Goal: Feedback & Contribution: Contribute content

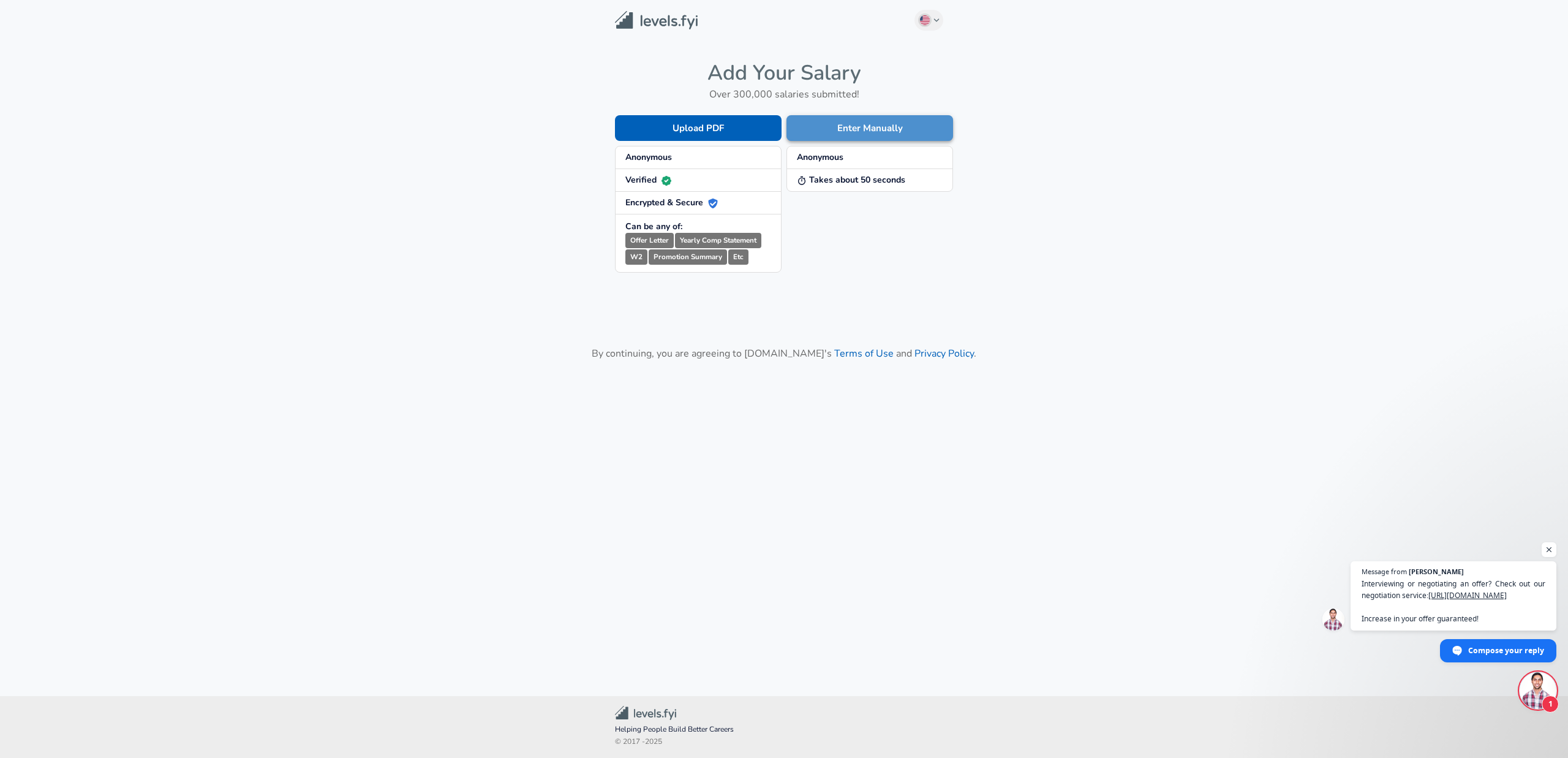
click at [842, 136] on button "Enter Manually" at bounding box center [870, 127] width 167 height 26
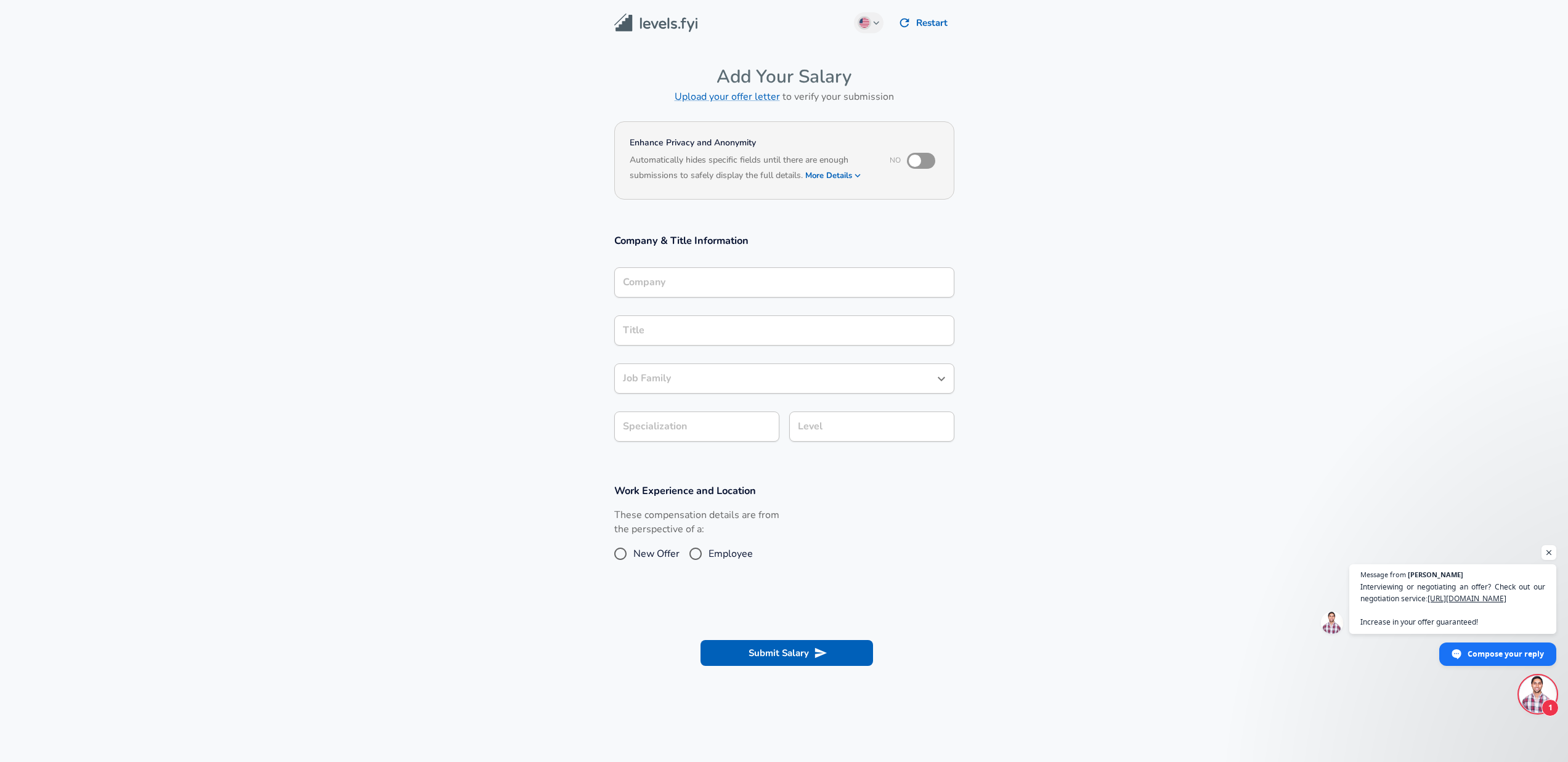
click at [727, 290] on div "Company" at bounding box center [784, 282] width 340 height 30
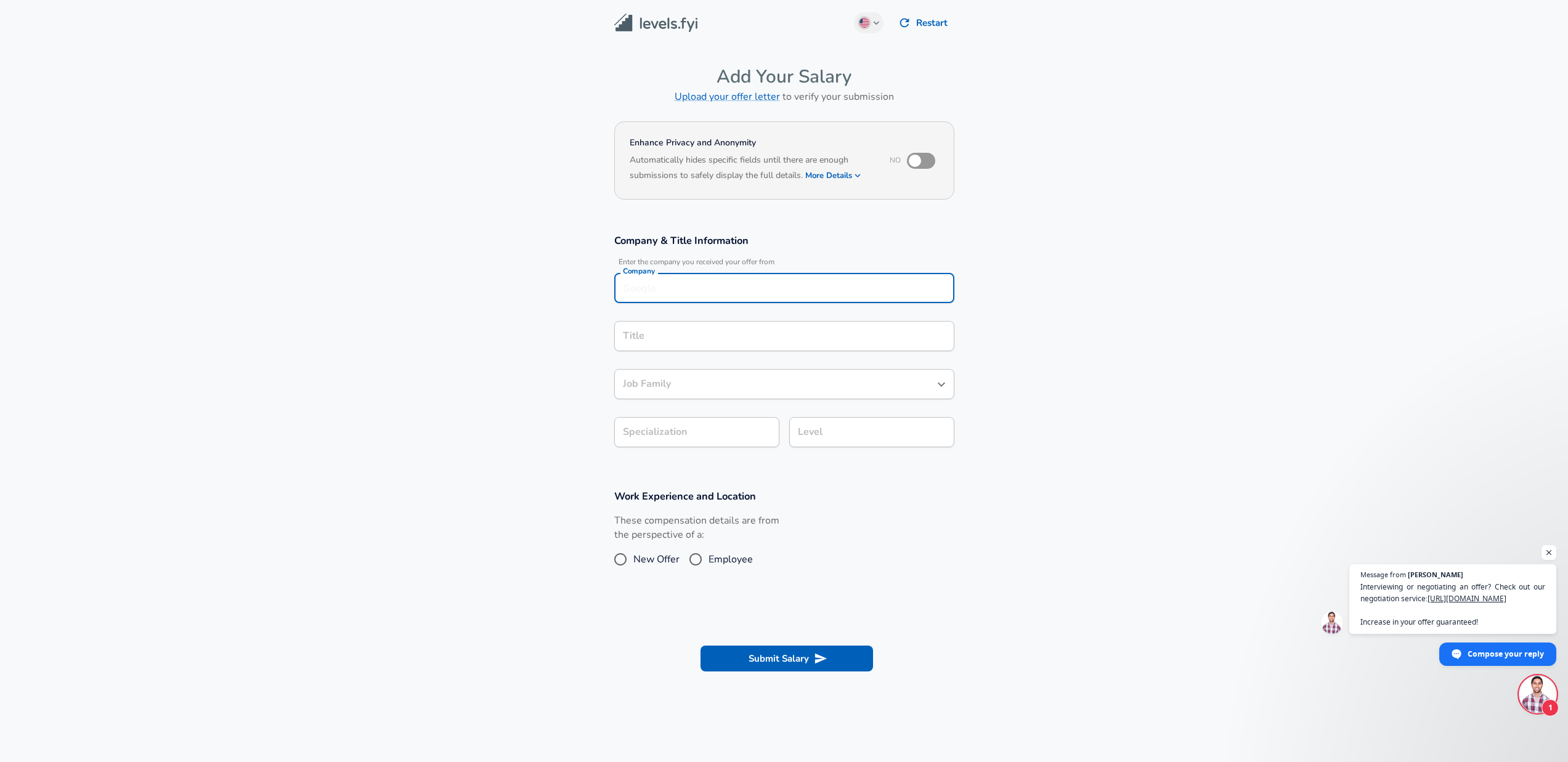
scroll to position [13, 0]
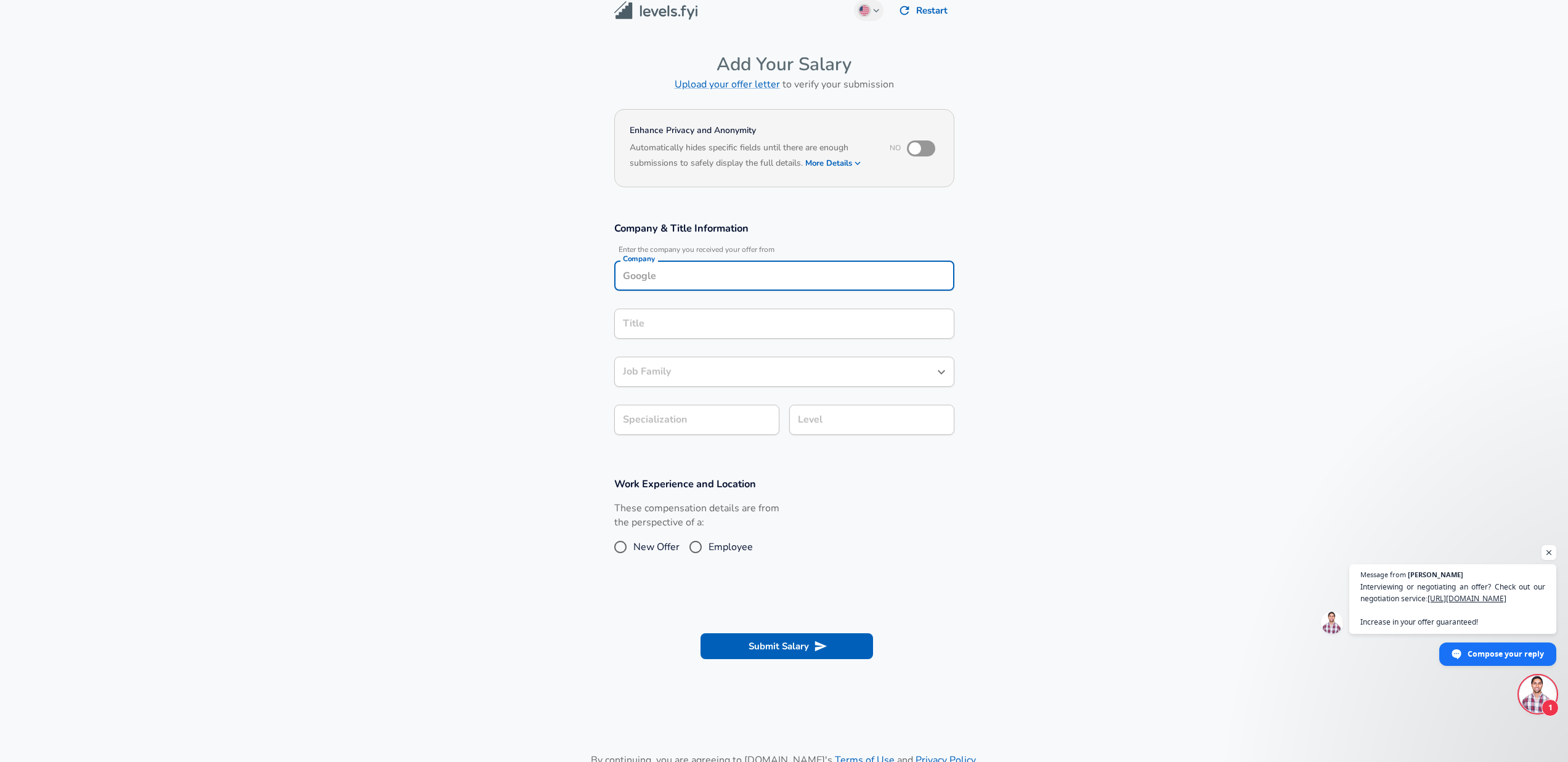
click at [727, 286] on div "Company" at bounding box center [784, 275] width 340 height 30
click at [859, 163] on icon "button" at bounding box center [857, 163] width 5 height 4
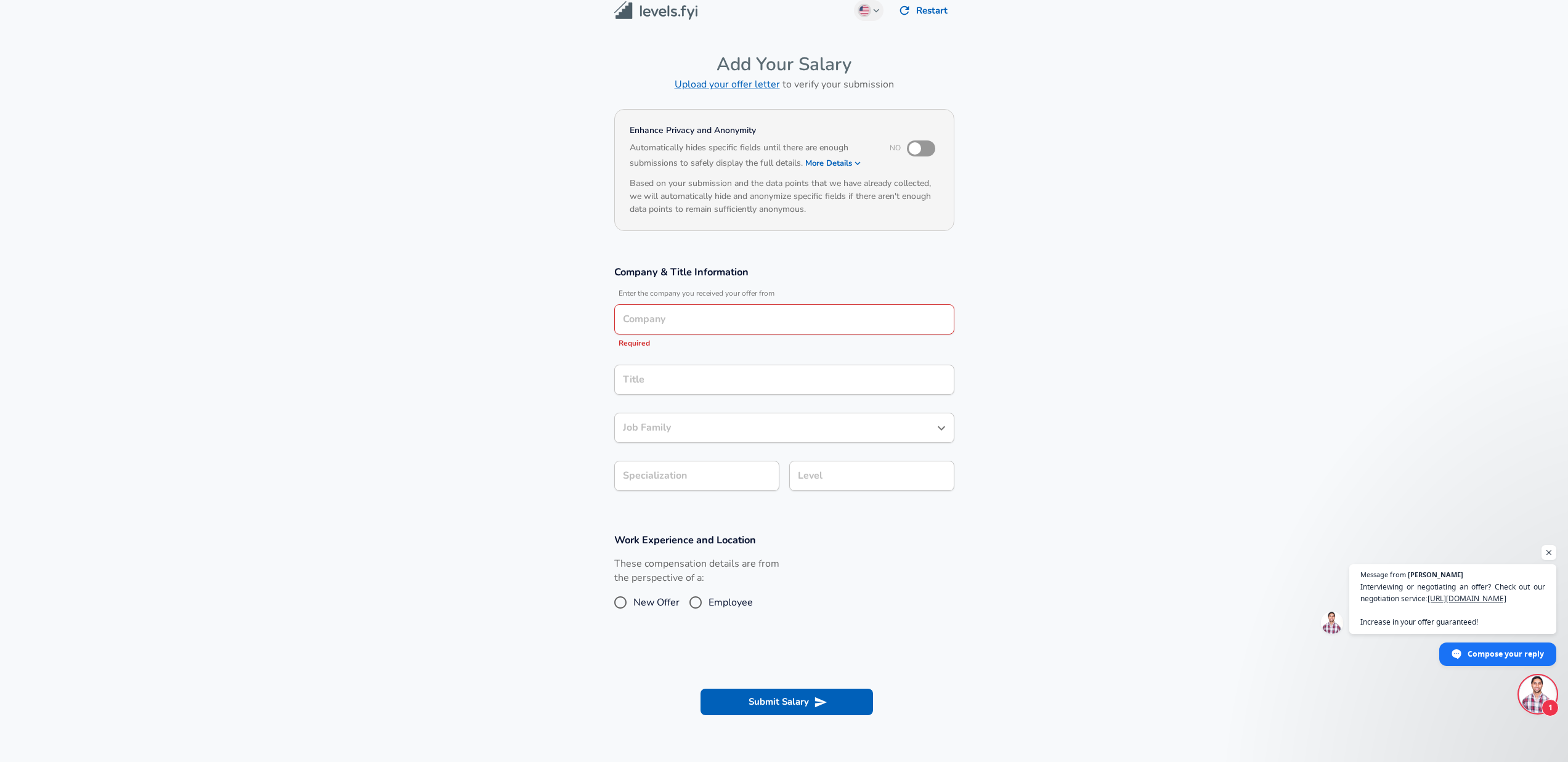
click at [917, 152] on input "checkbox" at bounding box center [915, 149] width 70 height 23
checkbox input "true"
click at [747, 314] on input "Company" at bounding box center [784, 319] width 329 height 19
click at [730, 346] on li "Microsof t" at bounding box center [784, 348] width 340 height 18
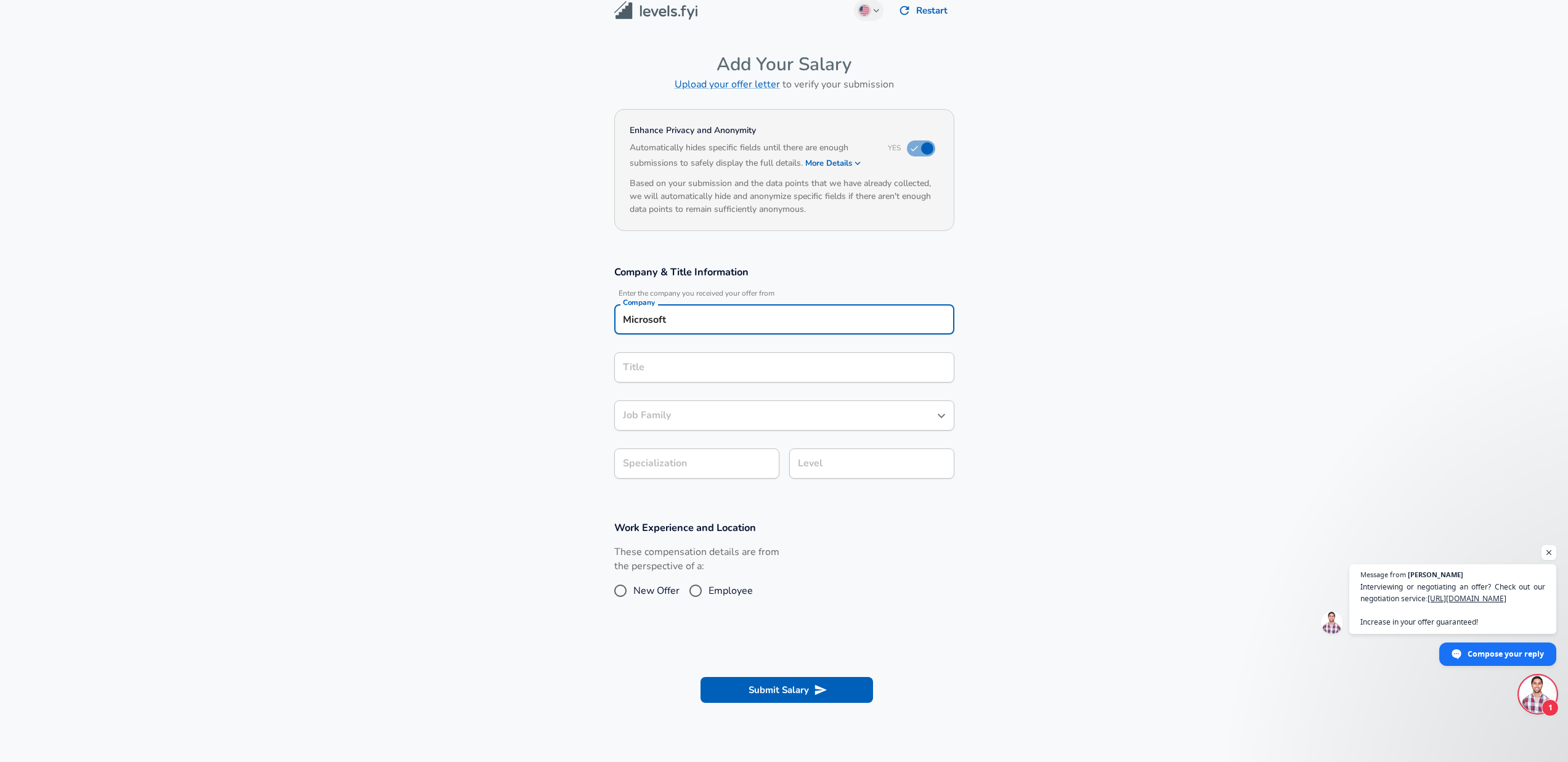
type input "Microsoft"
click at [725, 369] on input "Title" at bounding box center [784, 367] width 329 height 19
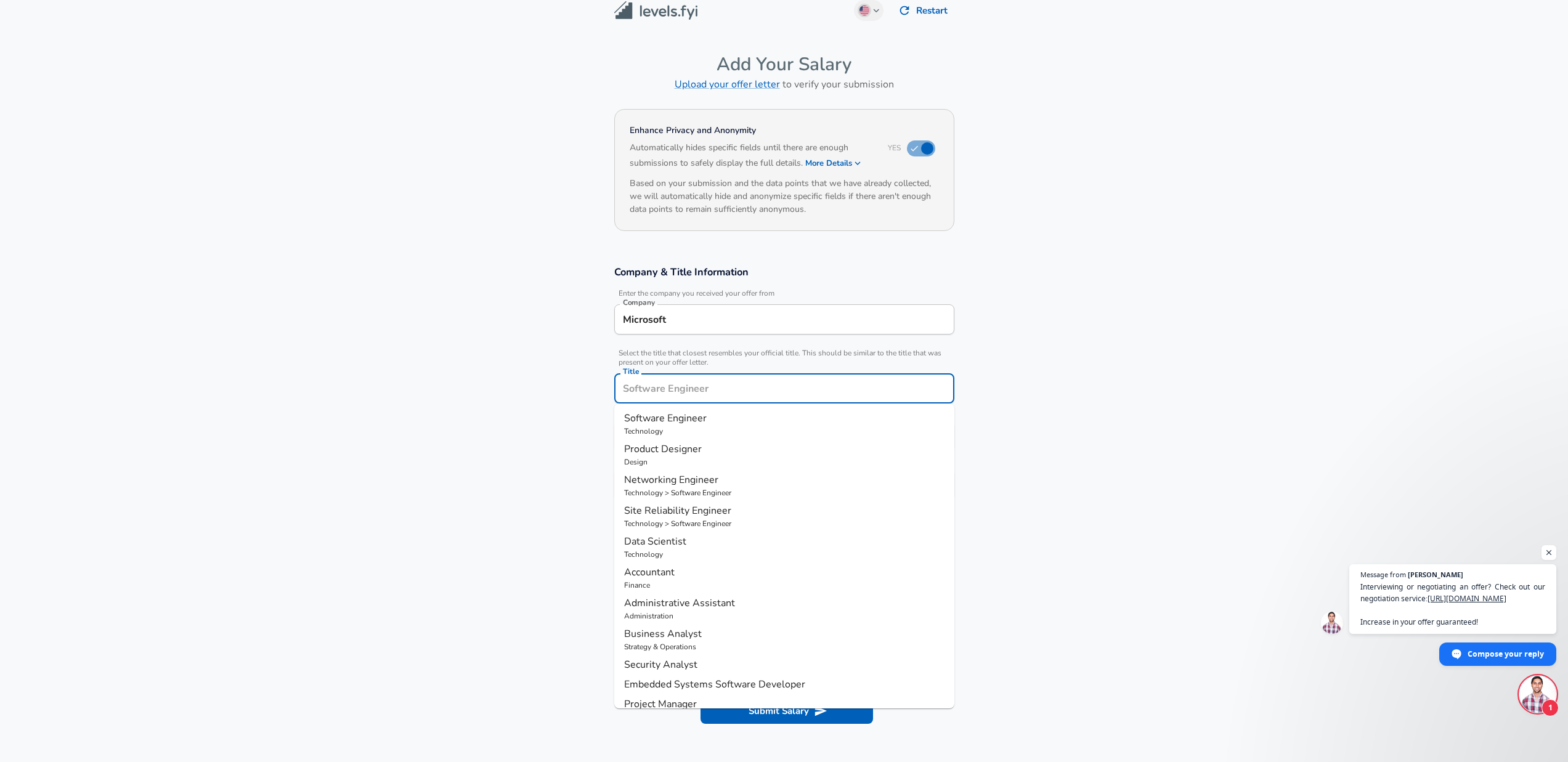
scroll to position [37, 0]
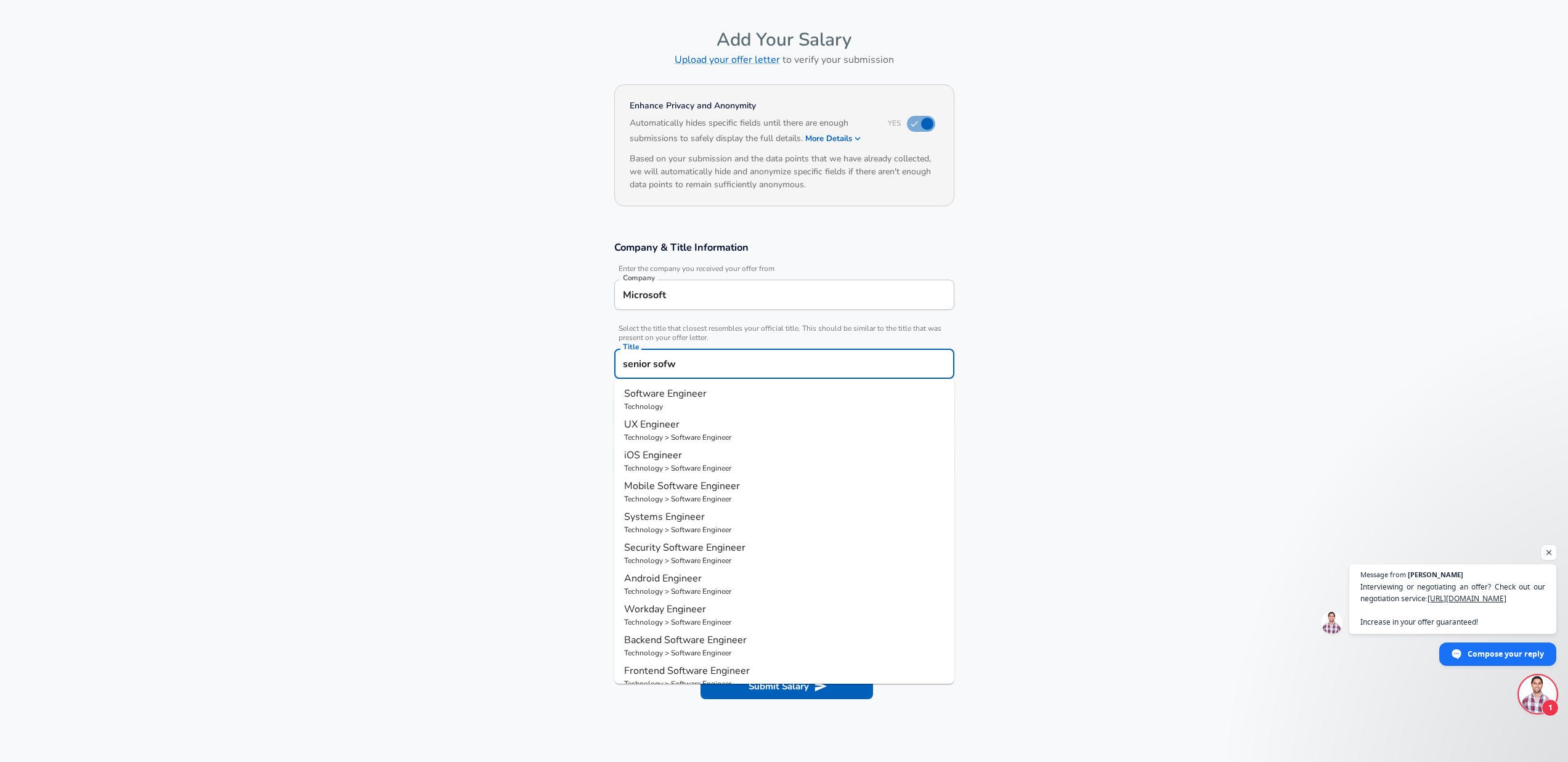
click at [736, 399] on p "Software Engineer" at bounding box center [784, 393] width 320 height 14
type input "Software Engineer"
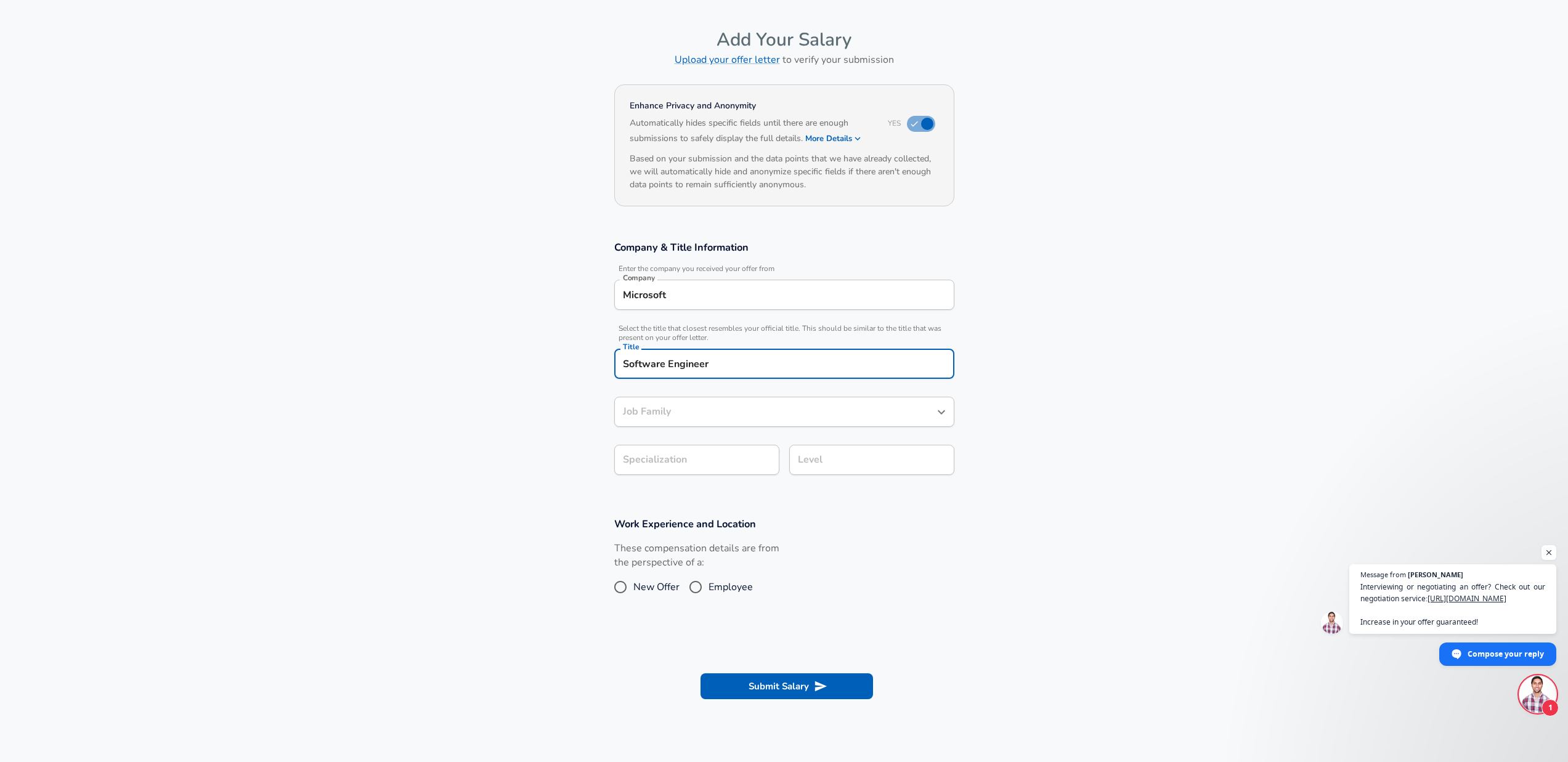
type input "Software Engineer"
click at [732, 413] on input "Software Engineer" at bounding box center [775, 411] width 310 height 19
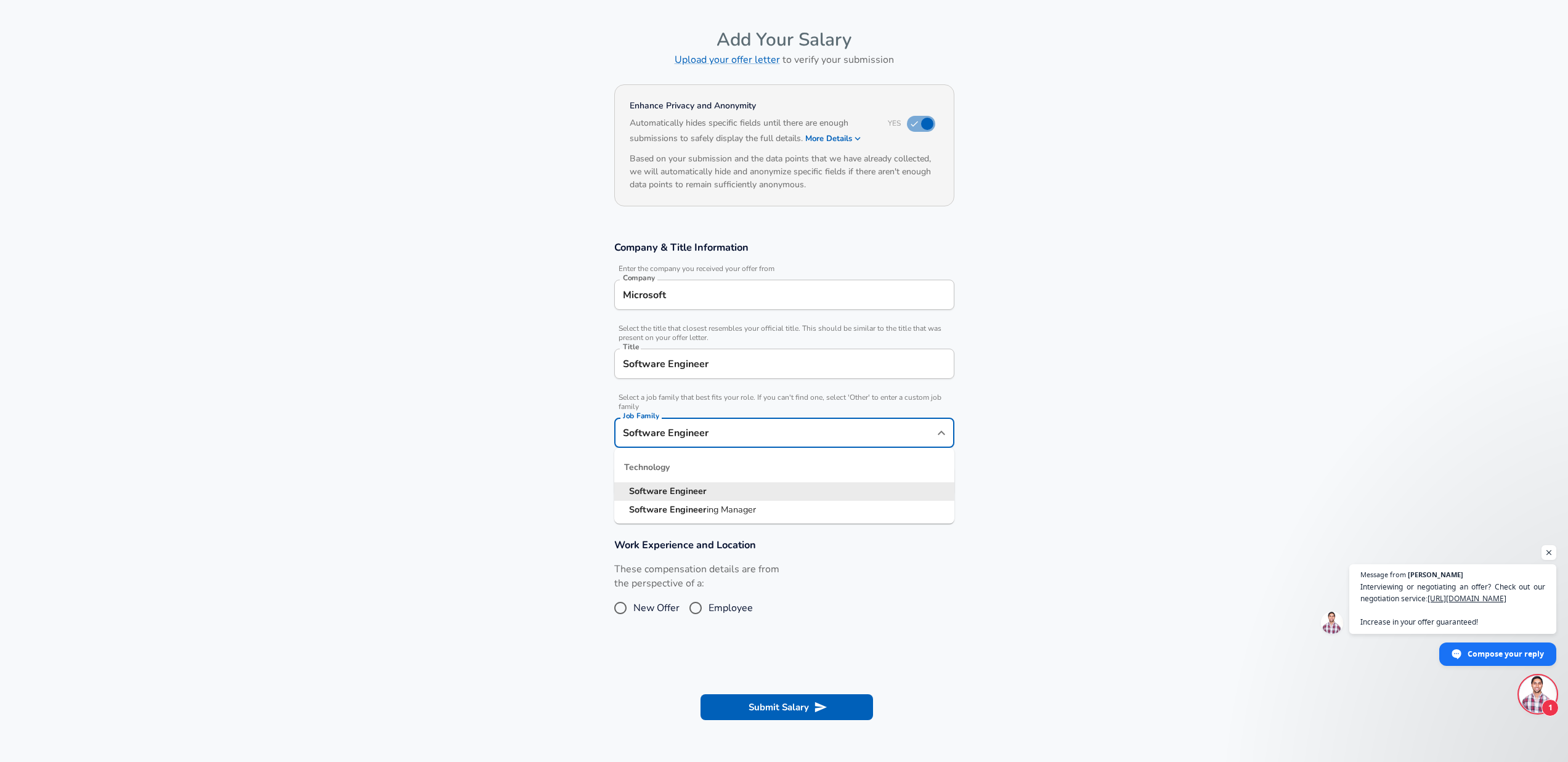
scroll to position [61, 0]
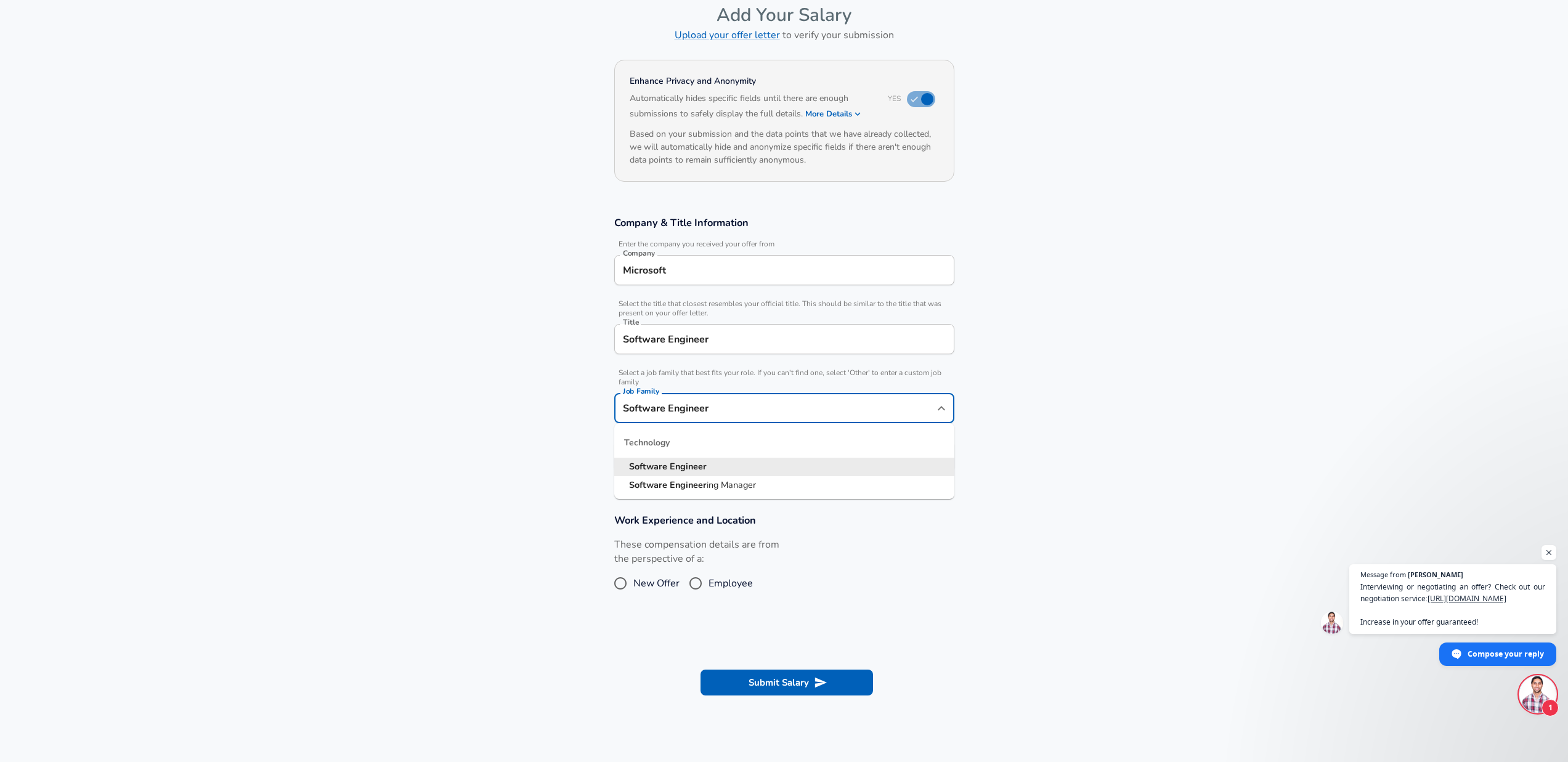
click at [730, 470] on li "Software Engineer" at bounding box center [784, 467] width 340 height 18
click at [733, 452] on body "English ([GEOGRAPHIC_DATA]) Change Restart Add Your Salary Upload your offer le…" at bounding box center [784, 319] width 1568 height 762
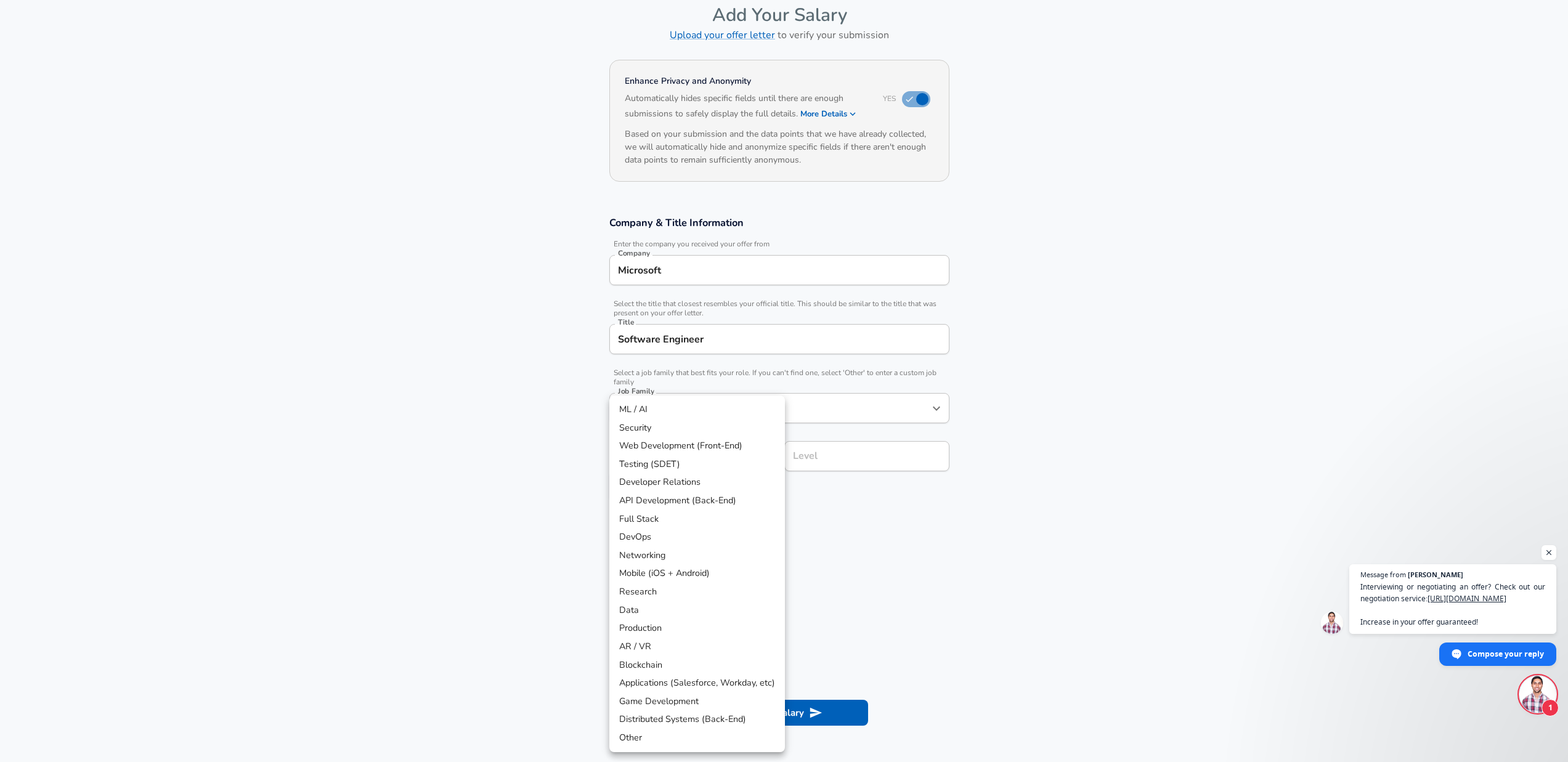
scroll to position [98, 0]
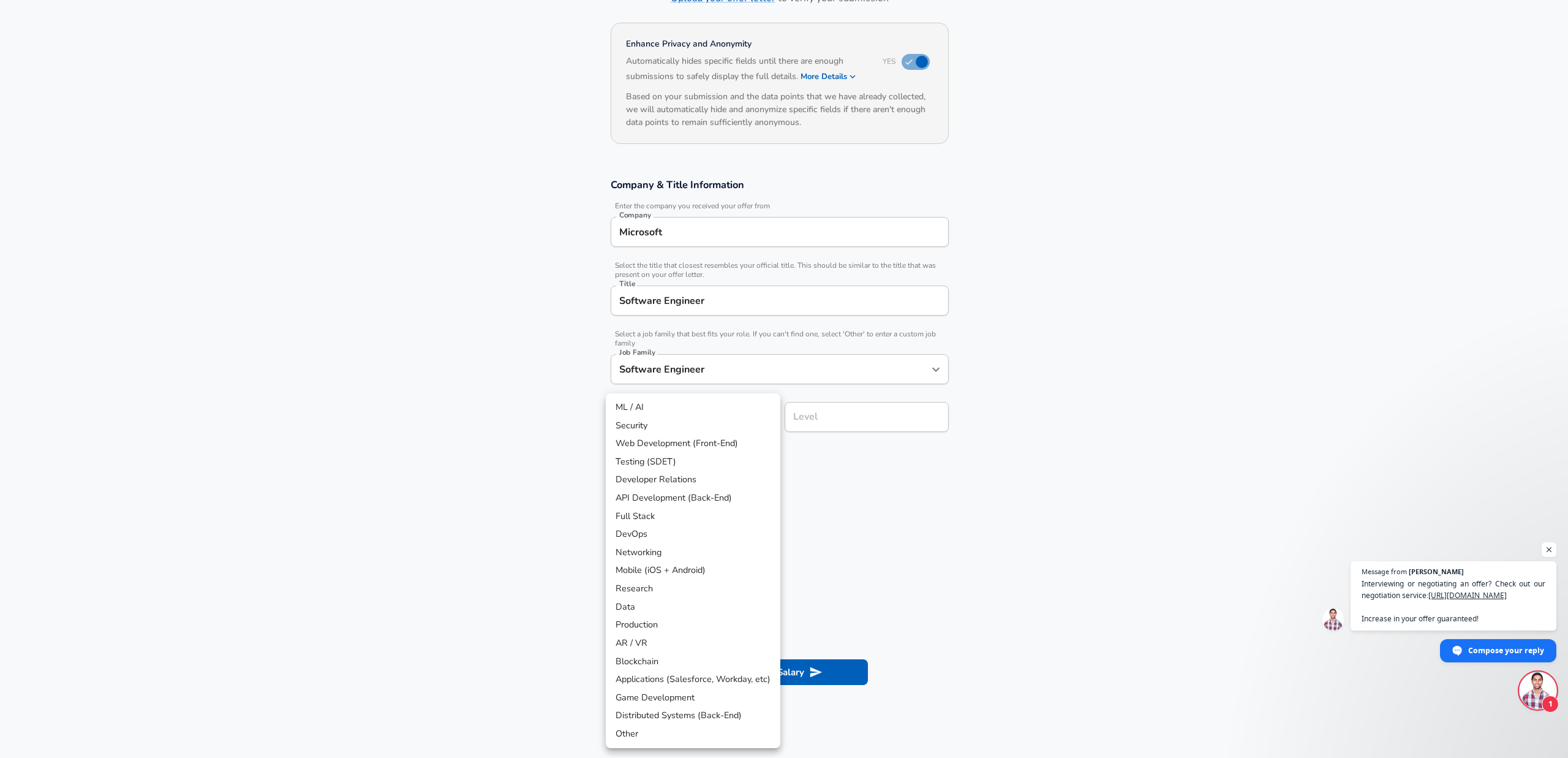
click at [675, 469] on li "Testing (SDET)" at bounding box center [693, 462] width 175 height 18
type input "Testing (SDET)"
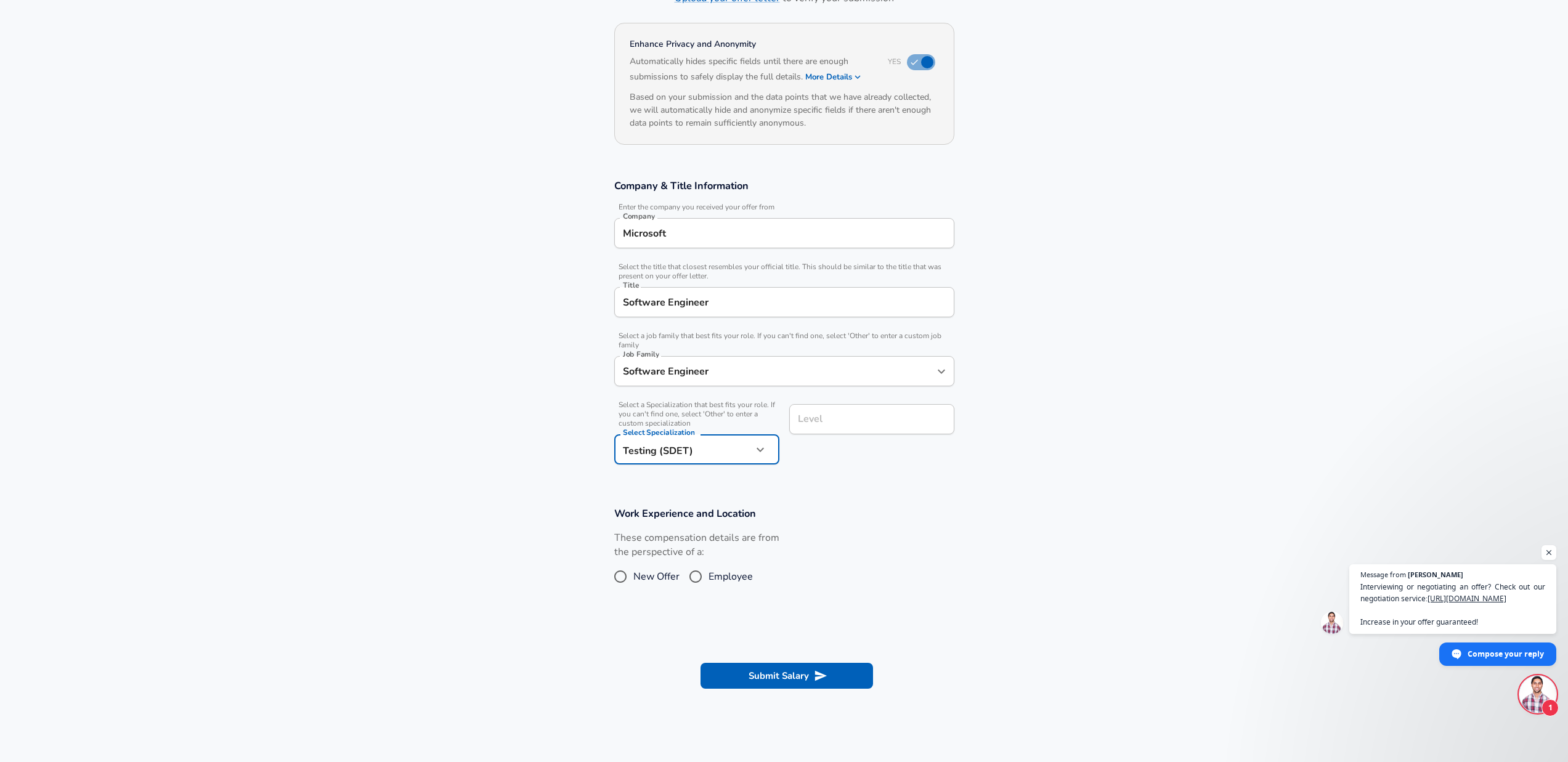
click at [895, 425] on input "Level" at bounding box center [871, 418] width 154 height 19
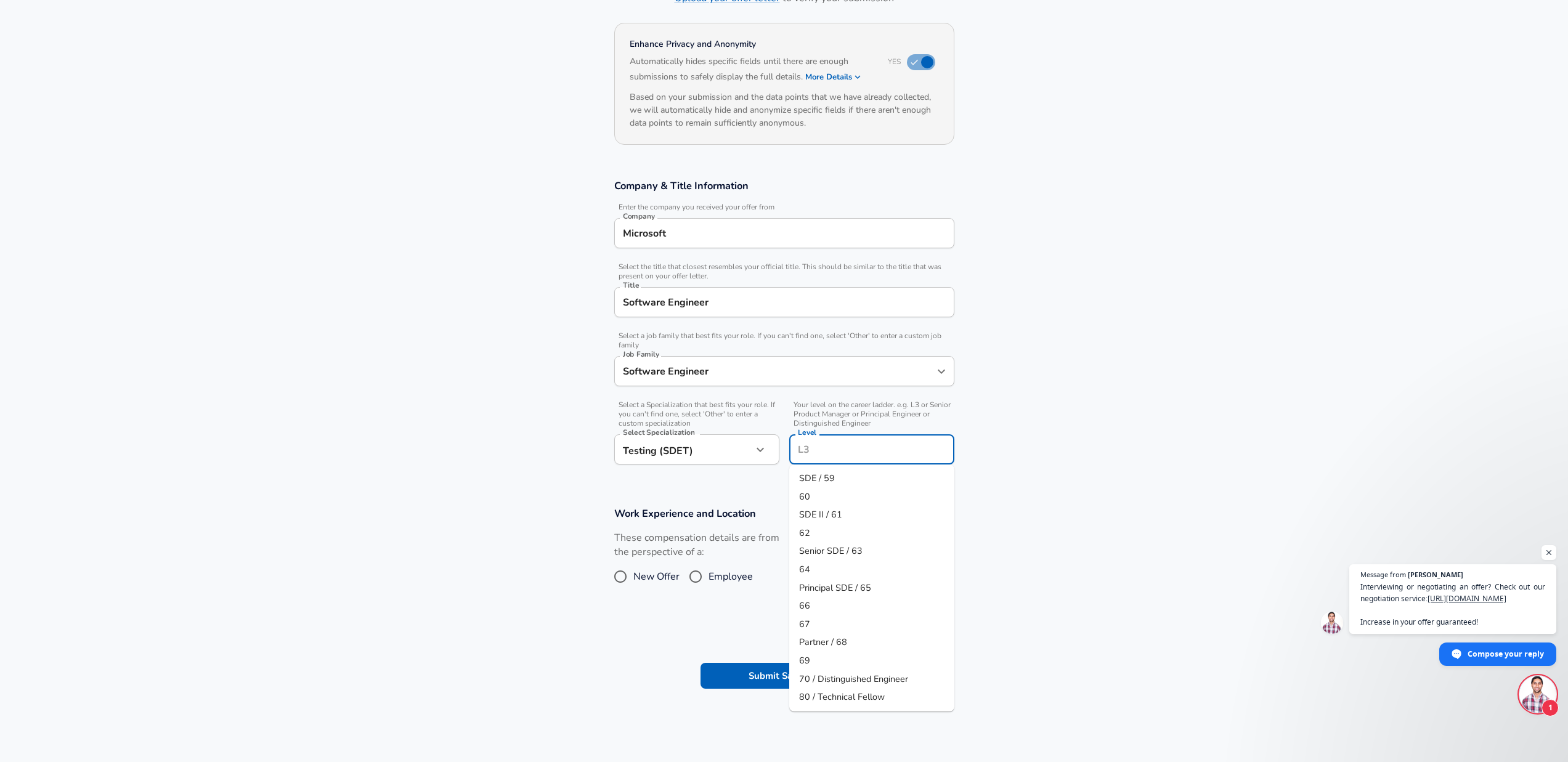
scroll to position [124, 0]
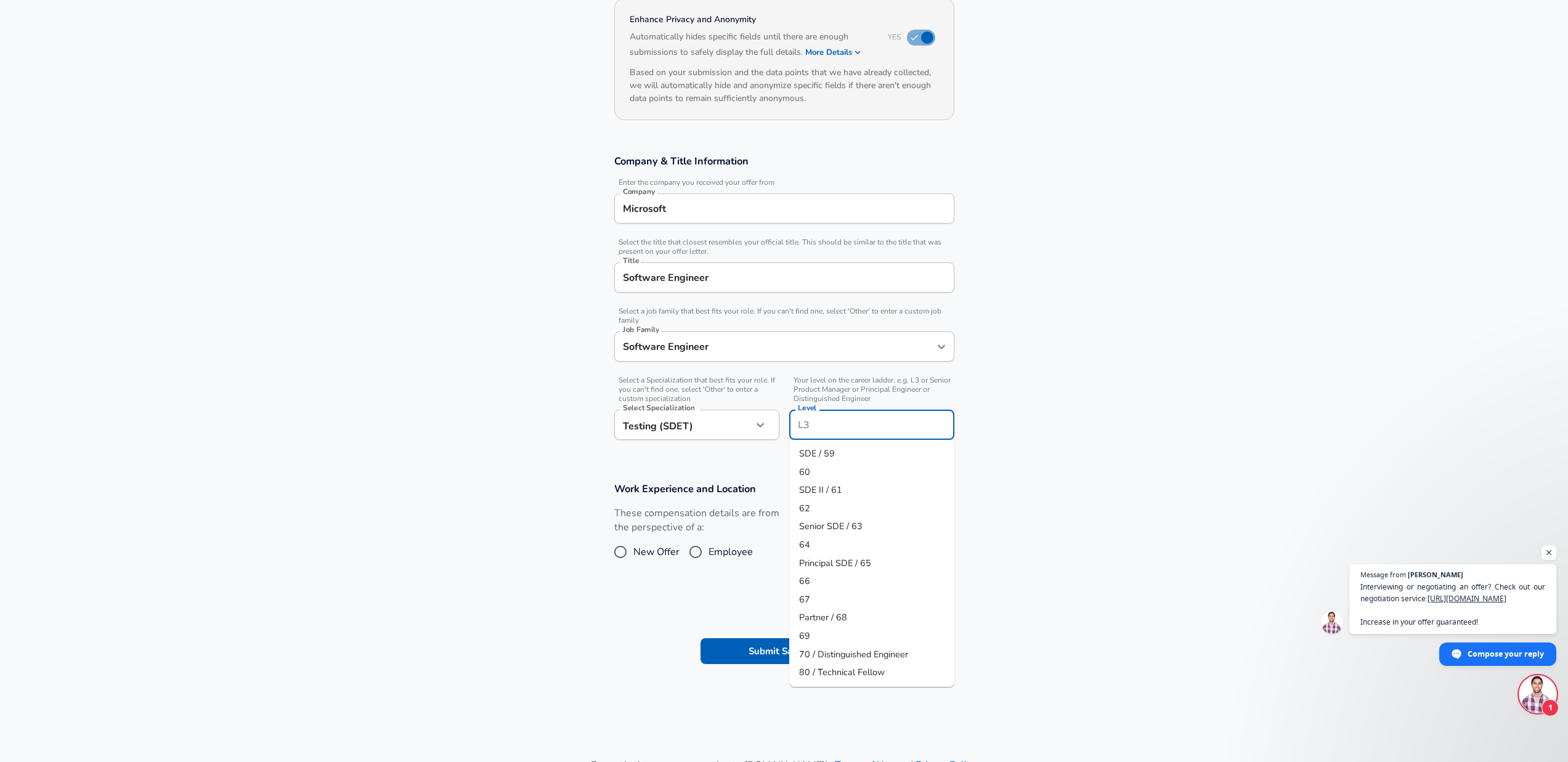
click at [831, 547] on li "64" at bounding box center [871, 545] width 165 height 18
type input "64"
click at [720, 551] on span "Employee" at bounding box center [730, 552] width 44 height 14
click at [709, 551] on input "Employee" at bounding box center [695, 552] width 26 height 20
radio input "true"
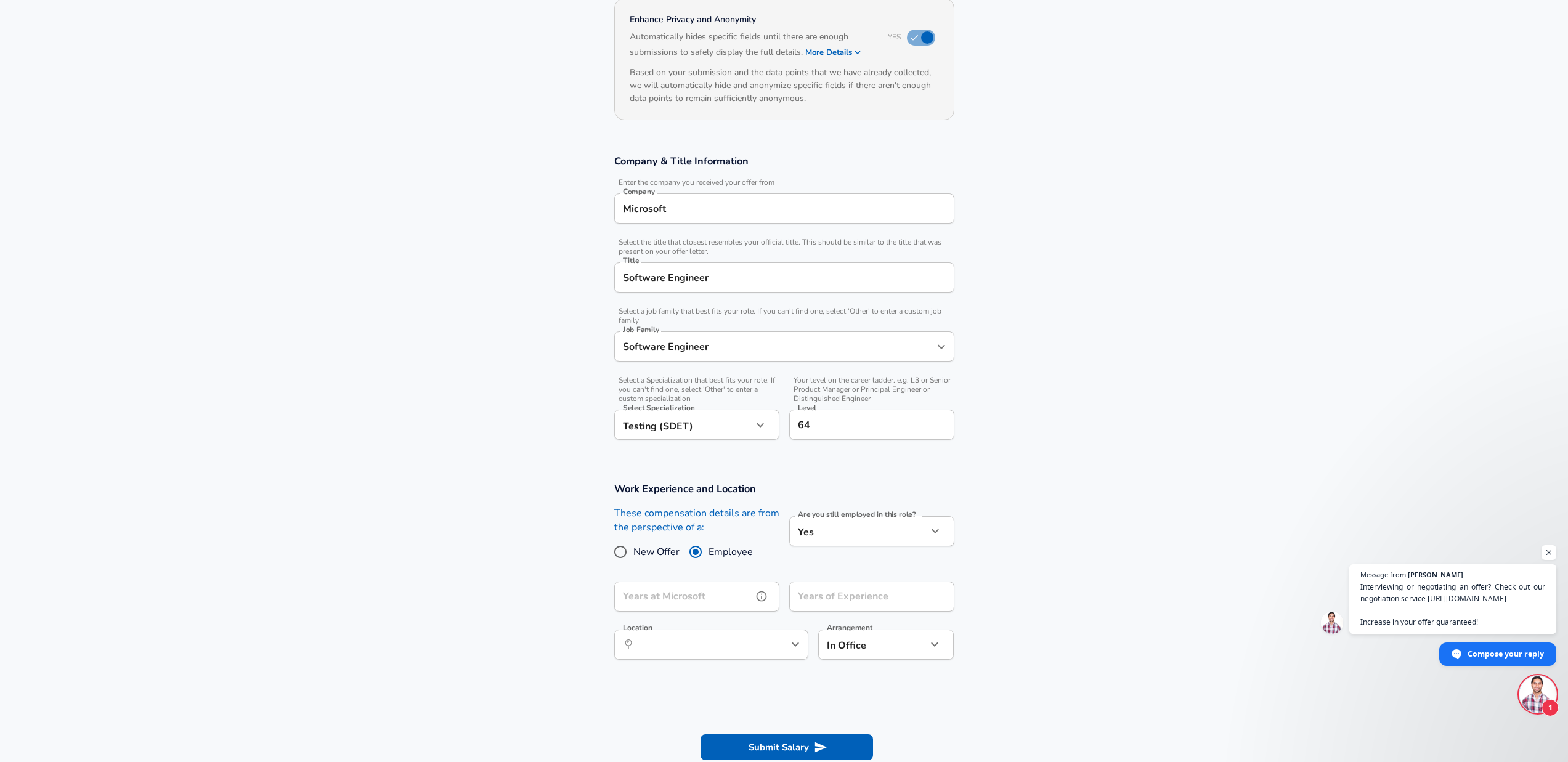
click at [715, 590] on input "Years at Microsoft" at bounding box center [683, 596] width 138 height 30
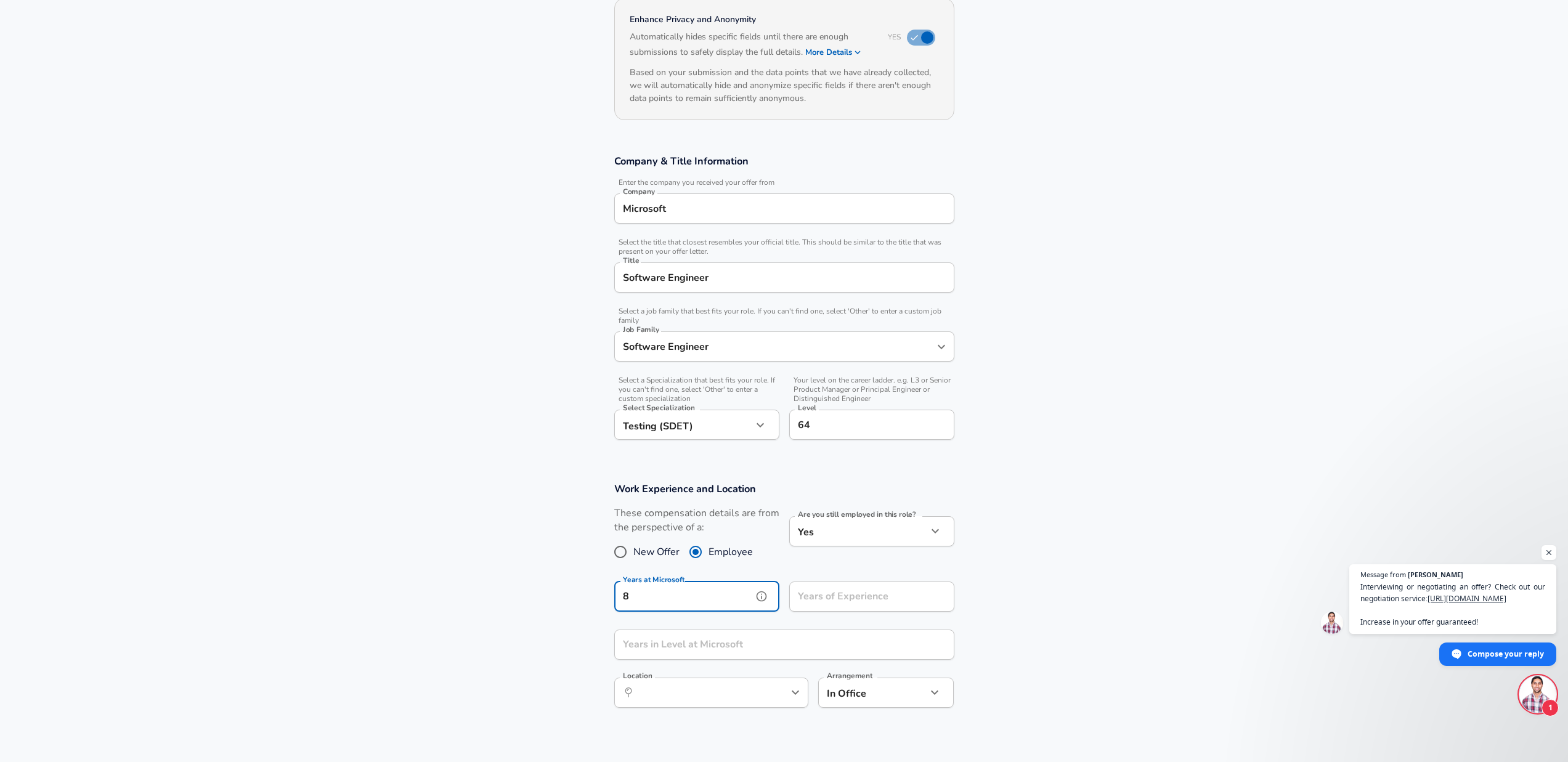
type input "8"
click at [800, 591] on input "Years of Experience" at bounding box center [857, 596] width 138 height 30
type input "12"
click at [683, 615] on div "Years at Microsoft 8 Years at Microsoft" at bounding box center [692, 595] width 175 height 48
click at [686, 611] on input "8" at bounding box center [683, 596] width 138 height 30
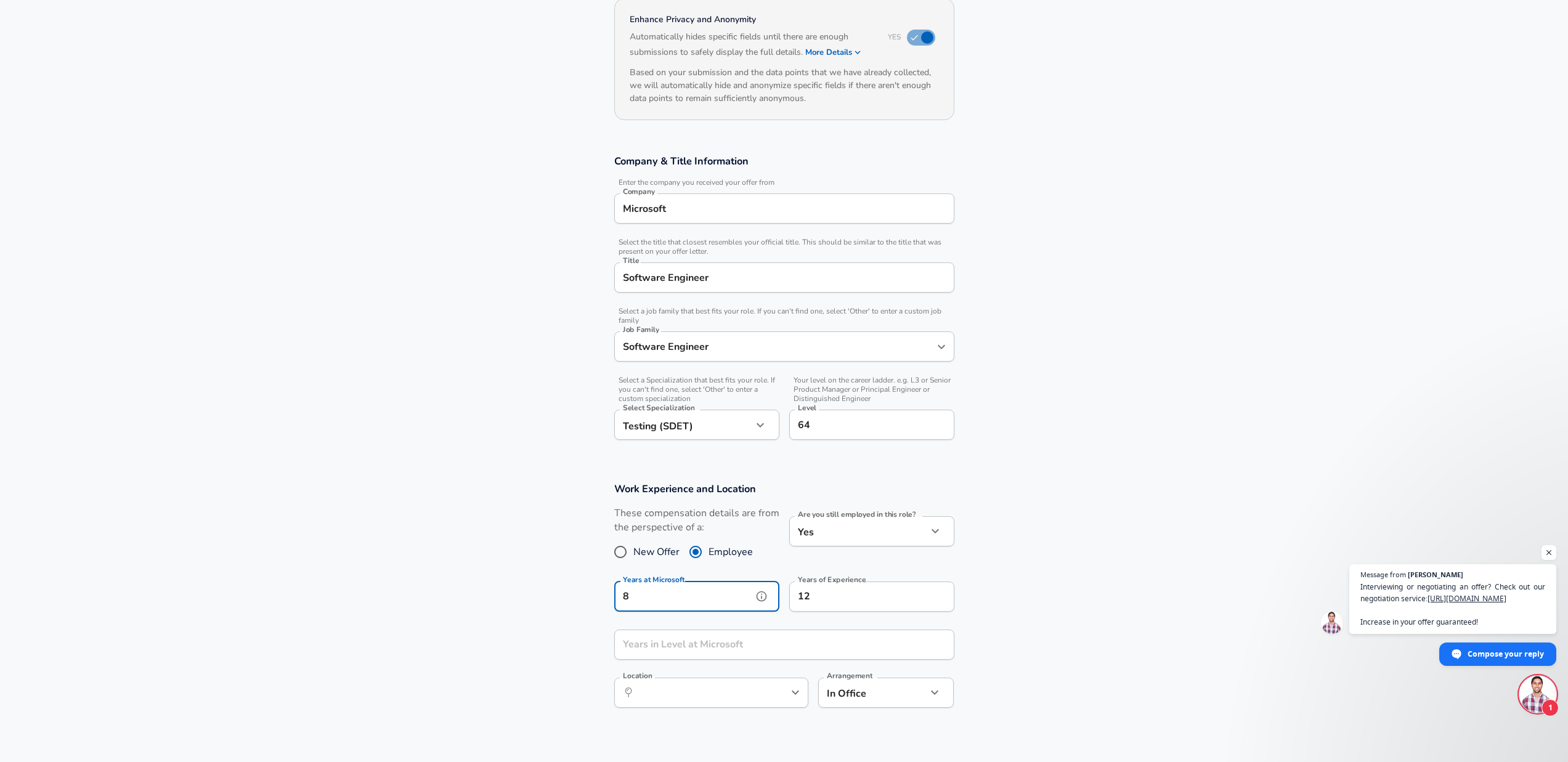
click at [766, 600] on icon "help" at bounding box center [762, 597] width 13 height 13
click at [764, 629] on input "Years in Level at Microsoft" at bounding box center [770, 644] width 313 height 30
click at [759, 635] on input "Years in Level at Microsoft" at bounding box center [770, 644] width 313 height 30
click at [1007, 628] on section "Work Experience and Location These compensation details are from the perspectiv…" at bounding box center [784, 601] width 1568 height 268
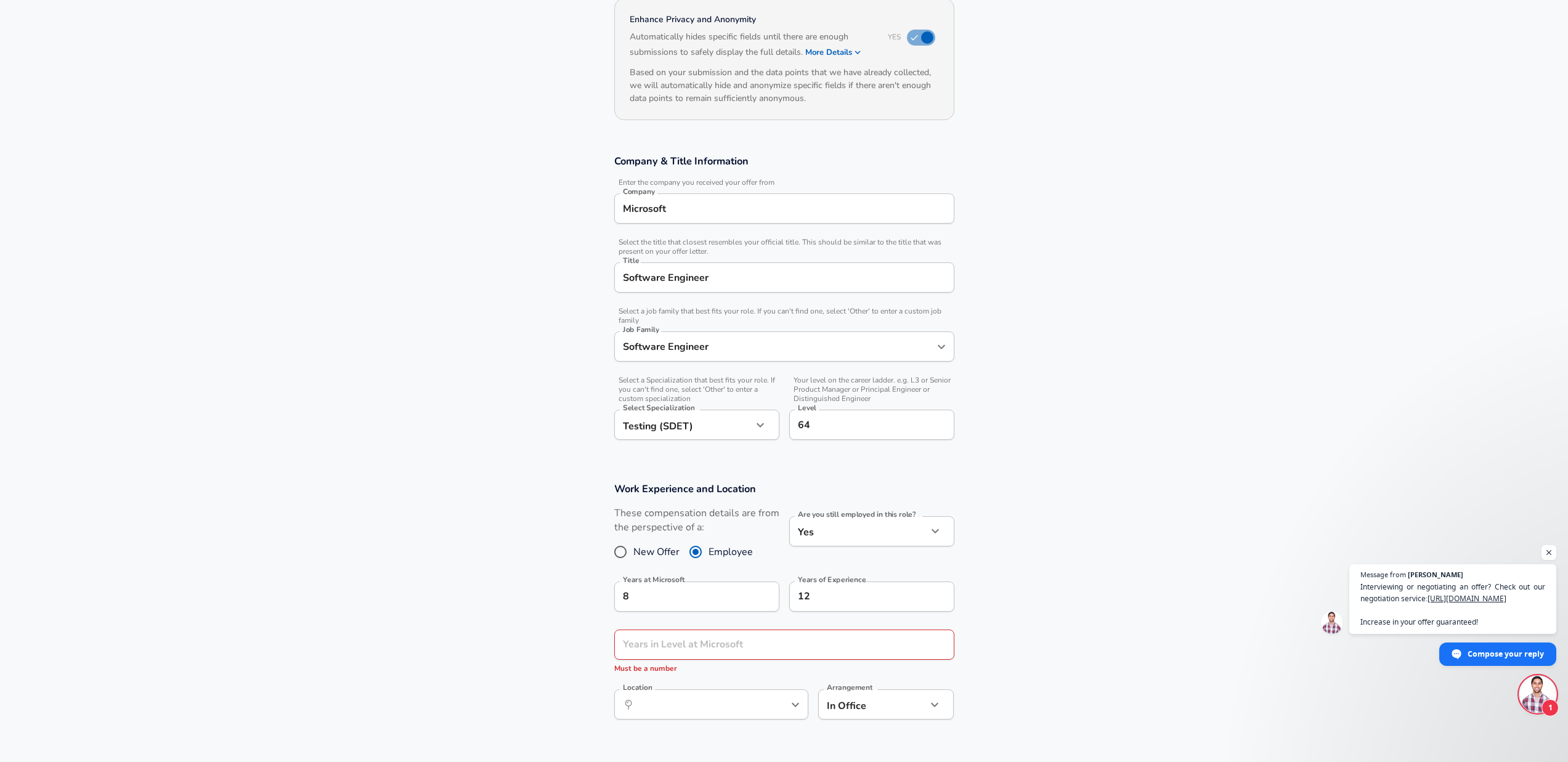
click at [571, 643] on section "Work Experience and Location These compensation details are from the perspectiv…" at bounding box center [784, 608] width 1568 height 280
click at [670, 645] on input "Years in Level at Microsoft" at bounding box center [770, 644] width 313 height 30
type input "1"
click at [846, 426] on input "64" at bounding box center [871, 425] width 154 height 19
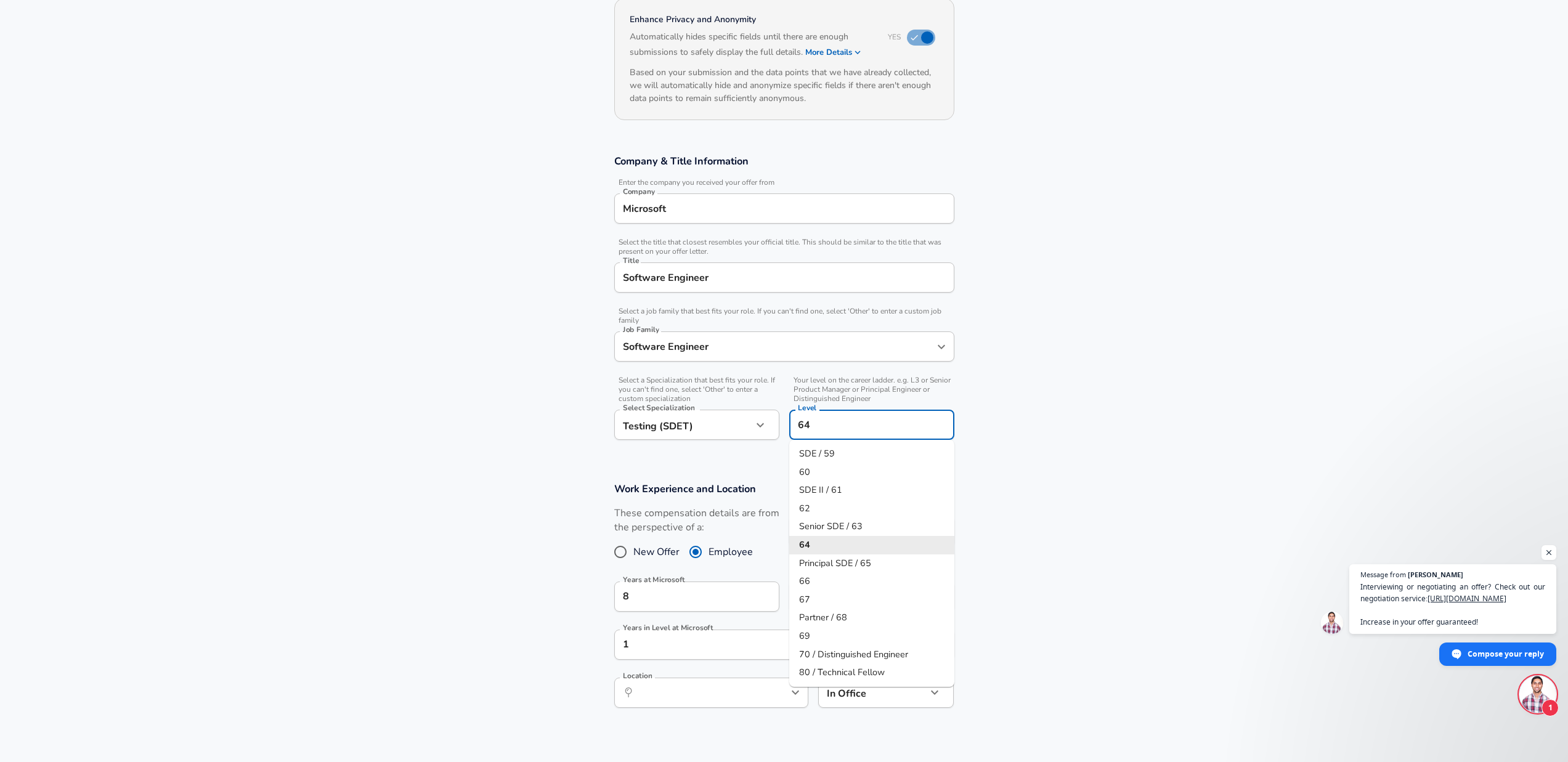
click at [986, 445] on section "Company & Title Information Enter the company you received your offer from Comp…" at bounding box center [784, 303] width 1568 height 327
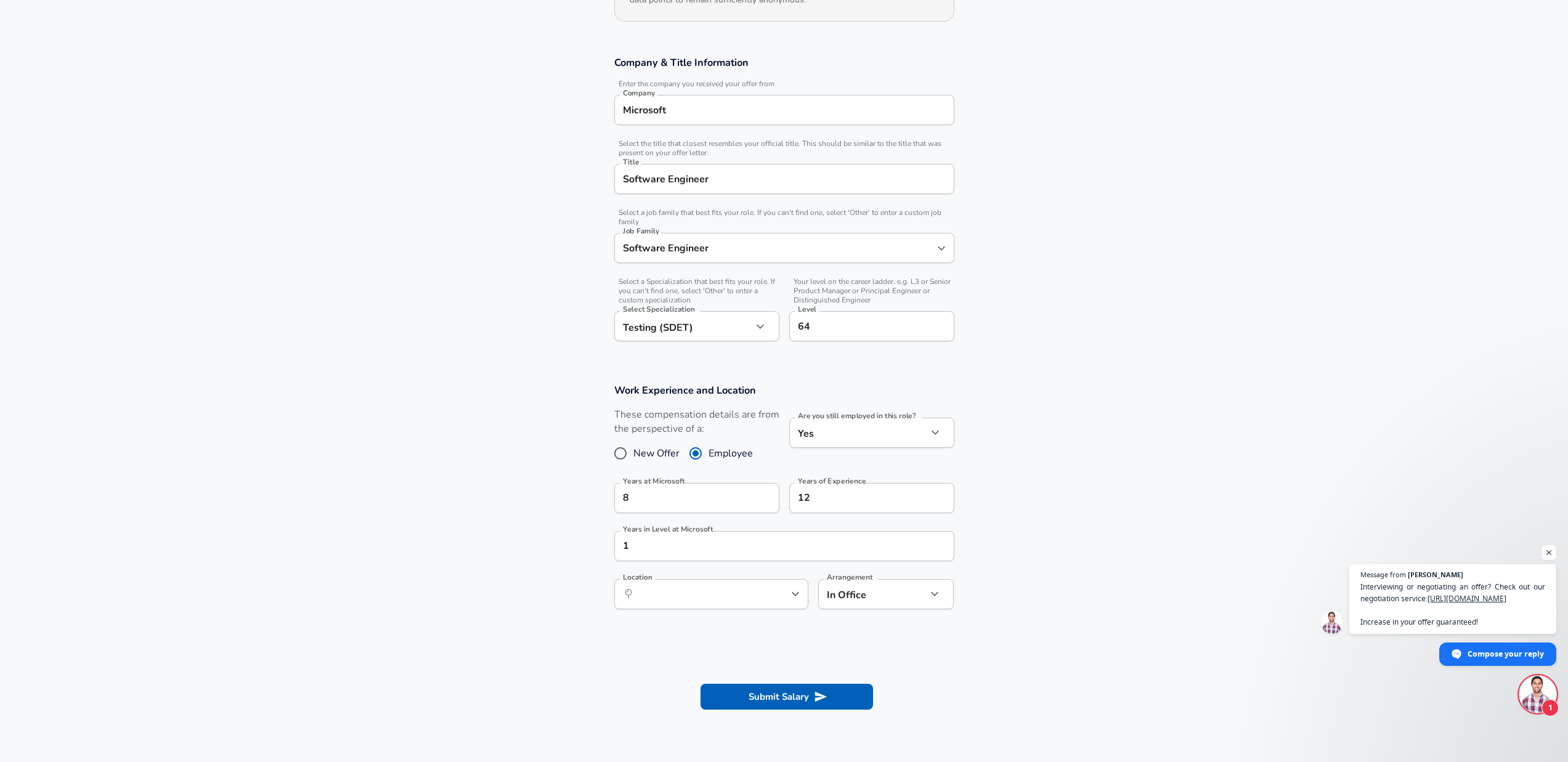
scroll to position [271, 0]
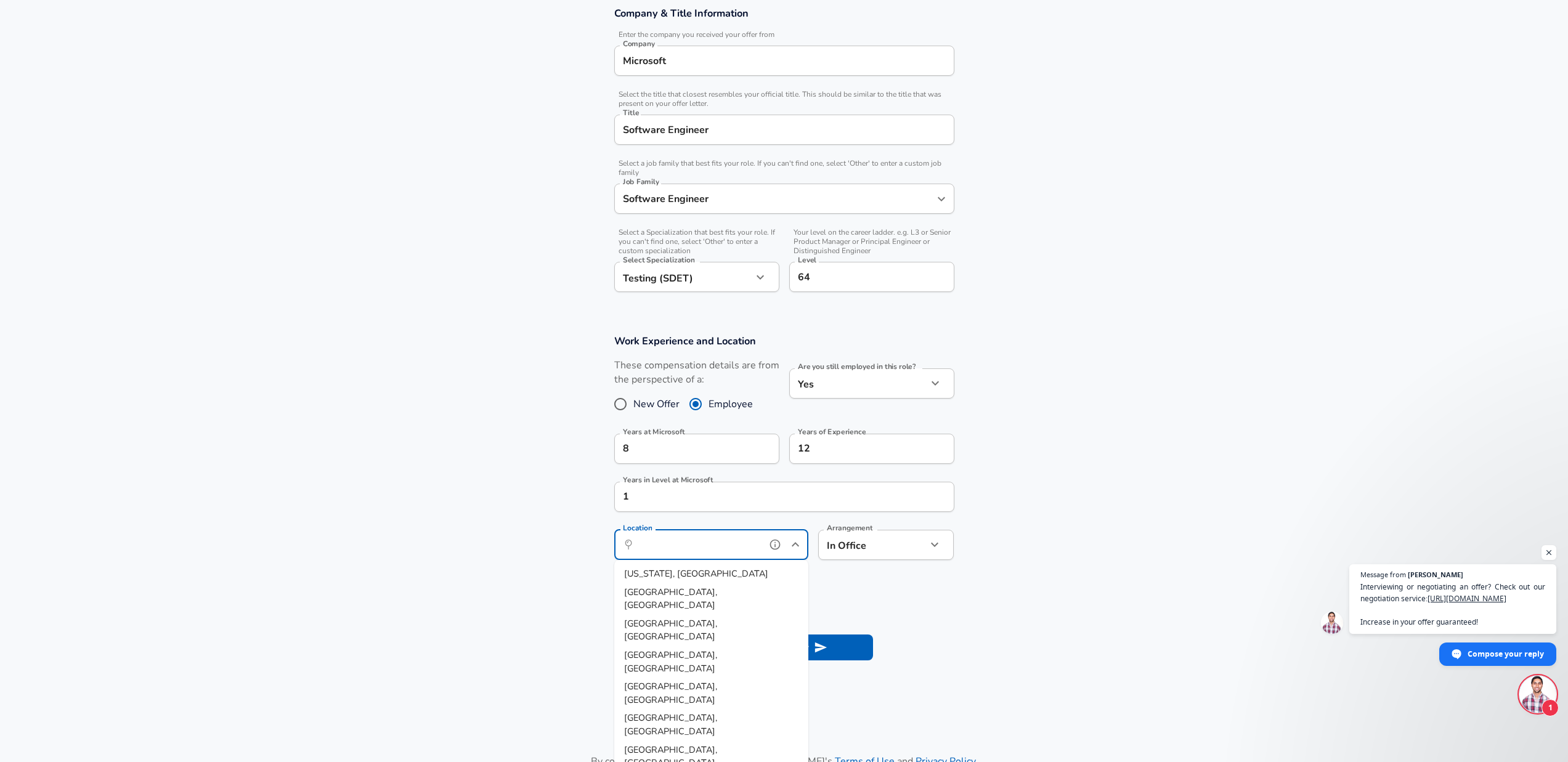
click at [746, 538] on input "Location" at bounding box center [698, 545] width 126 height 19
type input "[GEOGRAPHIC_DATA], [GEOGRAPHIC_DATA]"
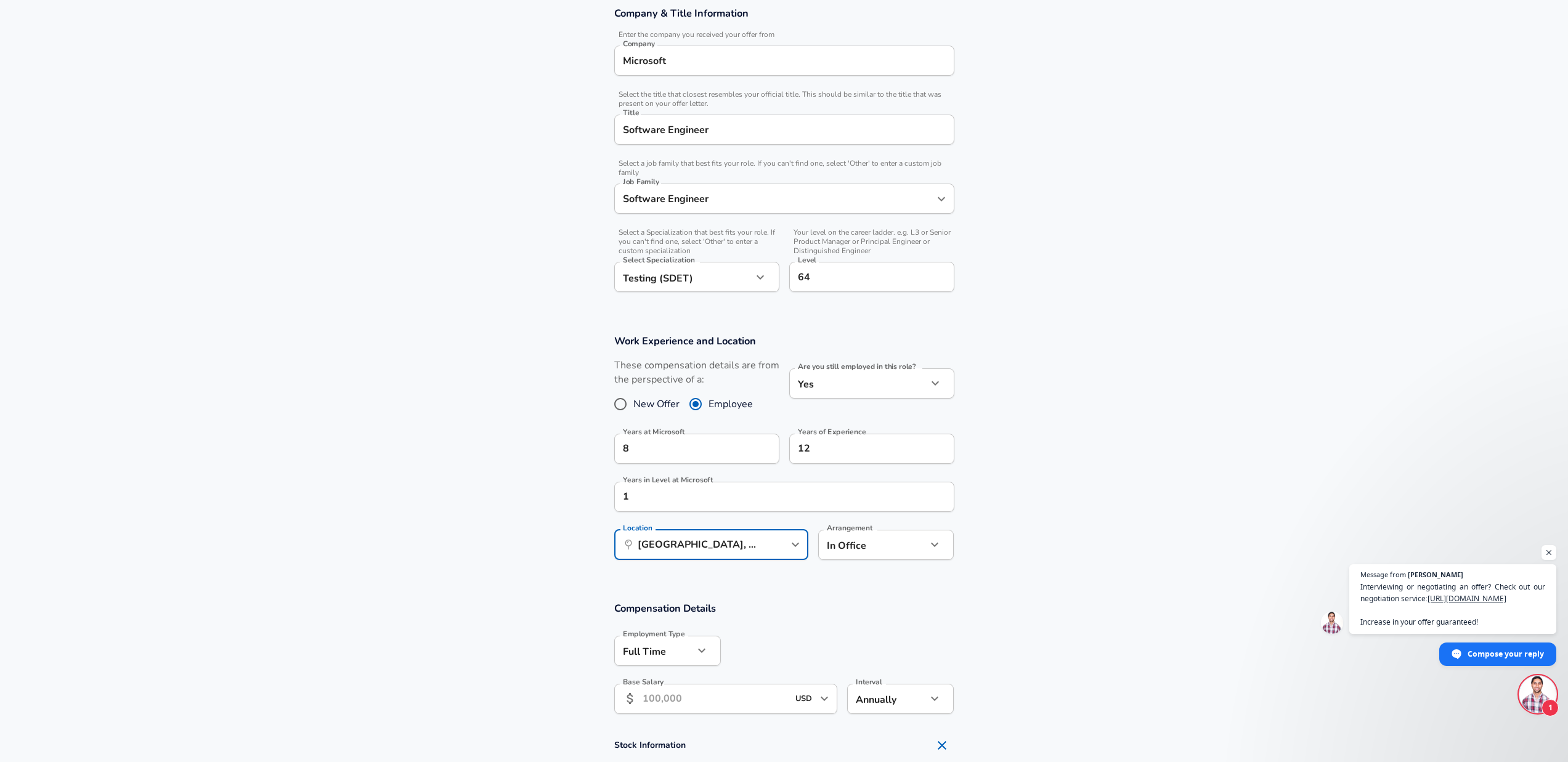
click at [880, 491] on body "English ([GEOGRAPHIC_DATA]) Change Restart Add Your Salary Upload your offer le…" at bounding box center [784, 109] width 1568 height 762
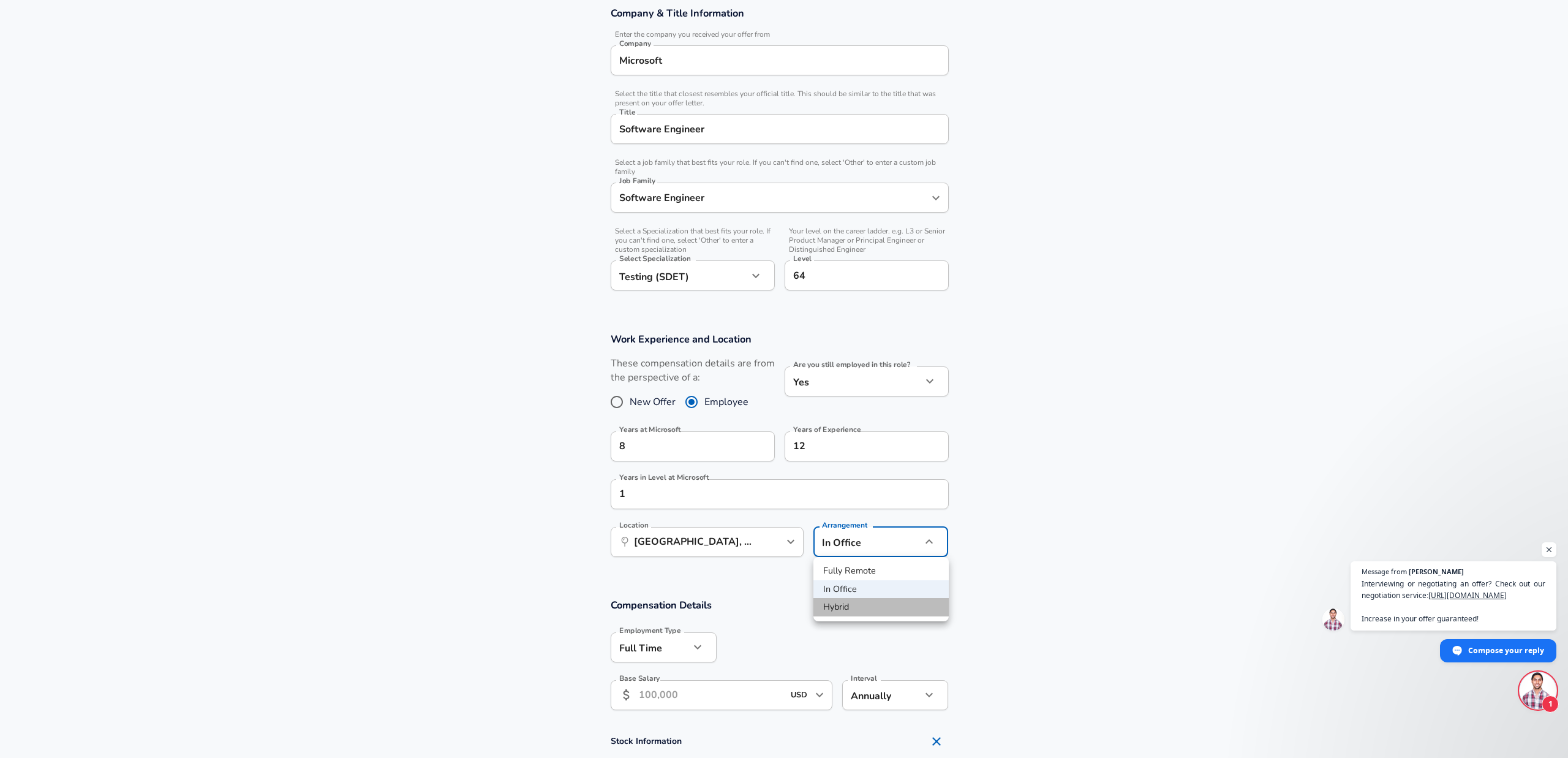
click at [863, 599] on li "Hybrid" at bounding box center [880, 607] width 135 height 18
type input "hybrid"
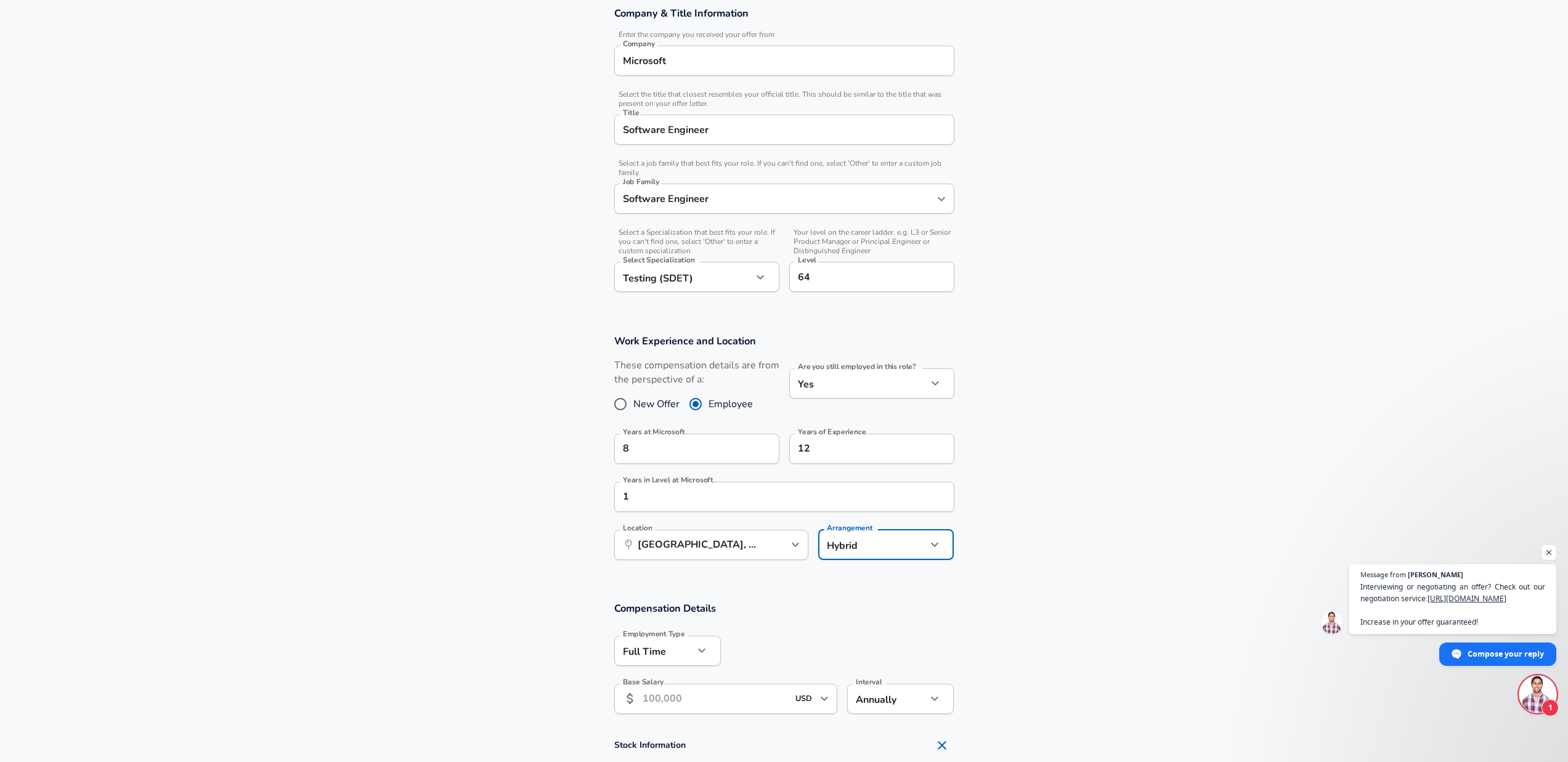
click at [990, 578] on section "Work Experience and Location These compensation details are from the perspectiv…" at bounding box center [784, 454] width 1568 height 268
click at [925, 550] on button "button" at bounding box center [934, 544] width 21 height 21
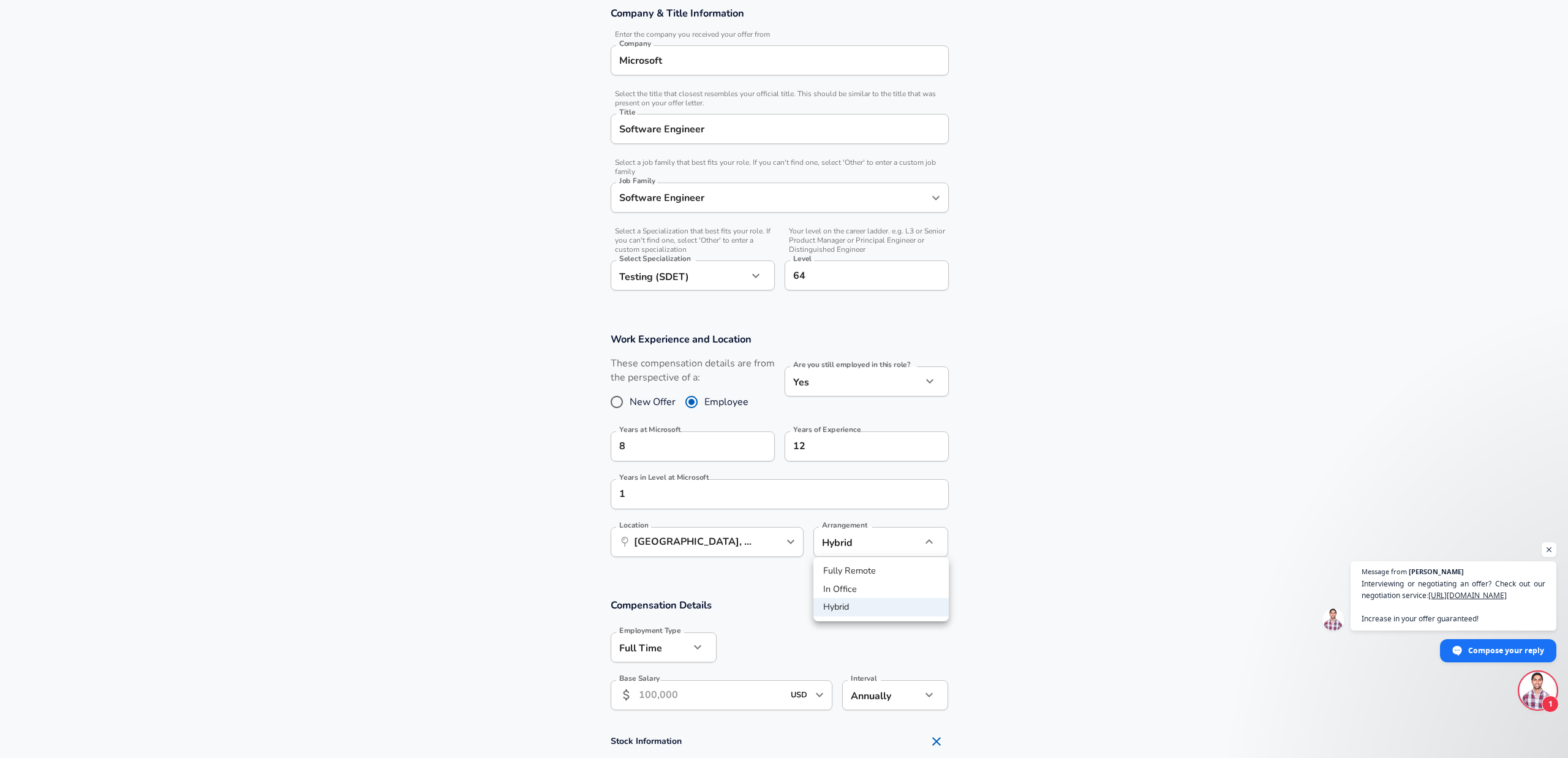
click at [1029, 558] on div at bounding box center [784, 379] width 1568 height 758
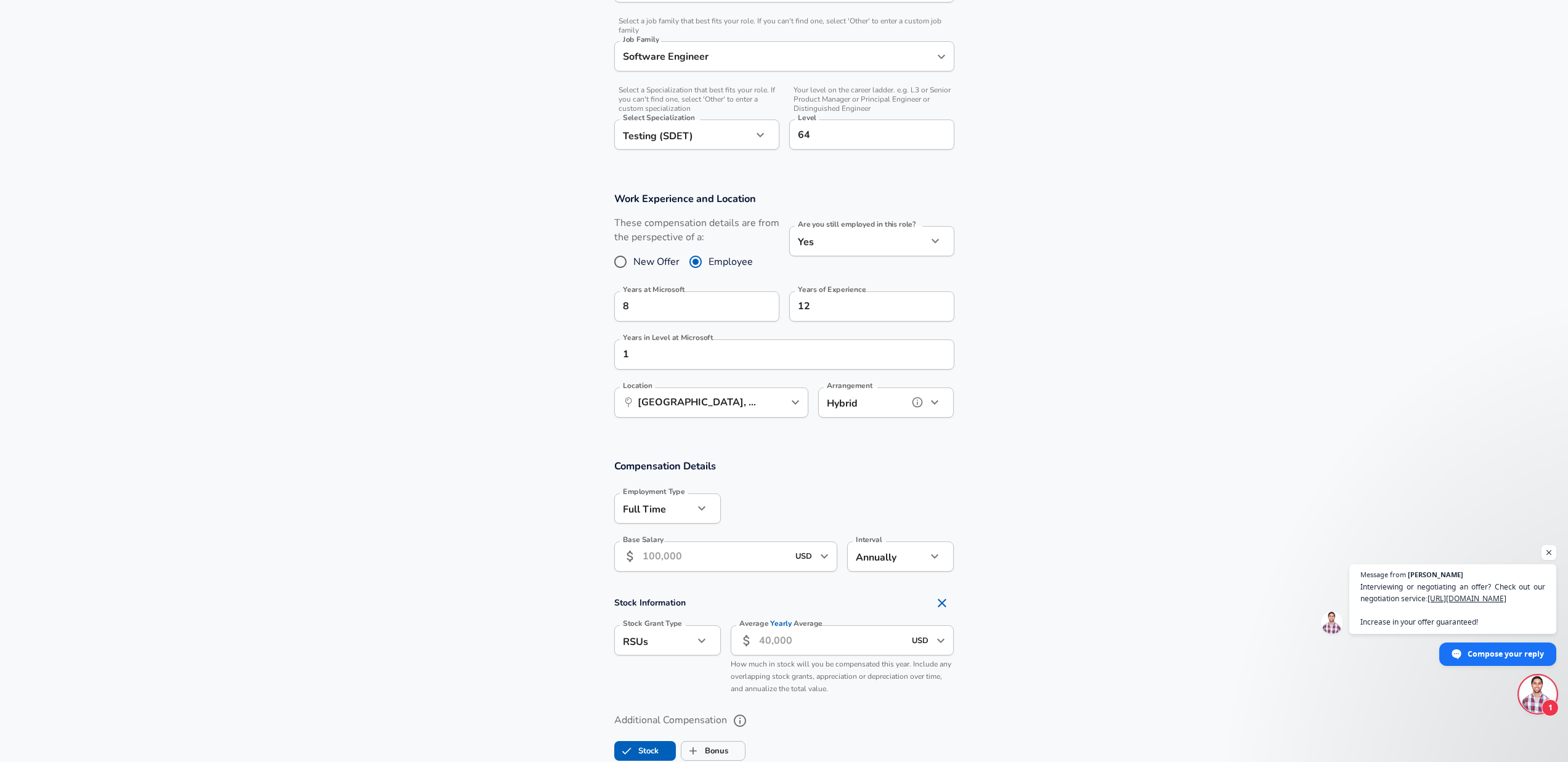
scroll to position [419, 0]
click at [711, 512] on div "[DEMOGRAPHIC_DATA] full_time Employment Type" at bounding box center [667, 502] width 106 height 30
click at [703, 505] on icon "button" at bounding box center [701, 502] width 14 height 14
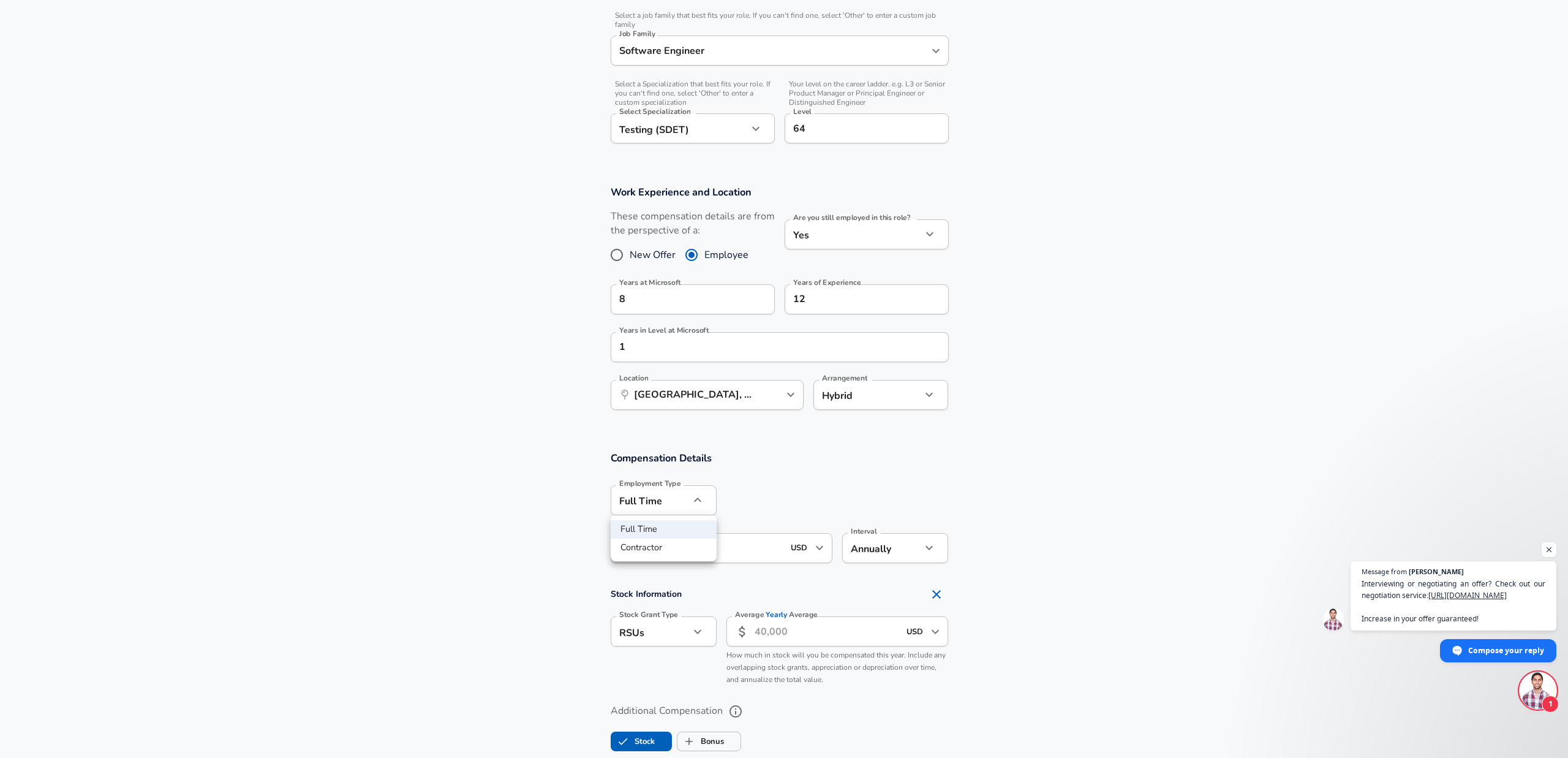
click at [699, 502] on div at bounding box center [784, 379] width 1568 height 758
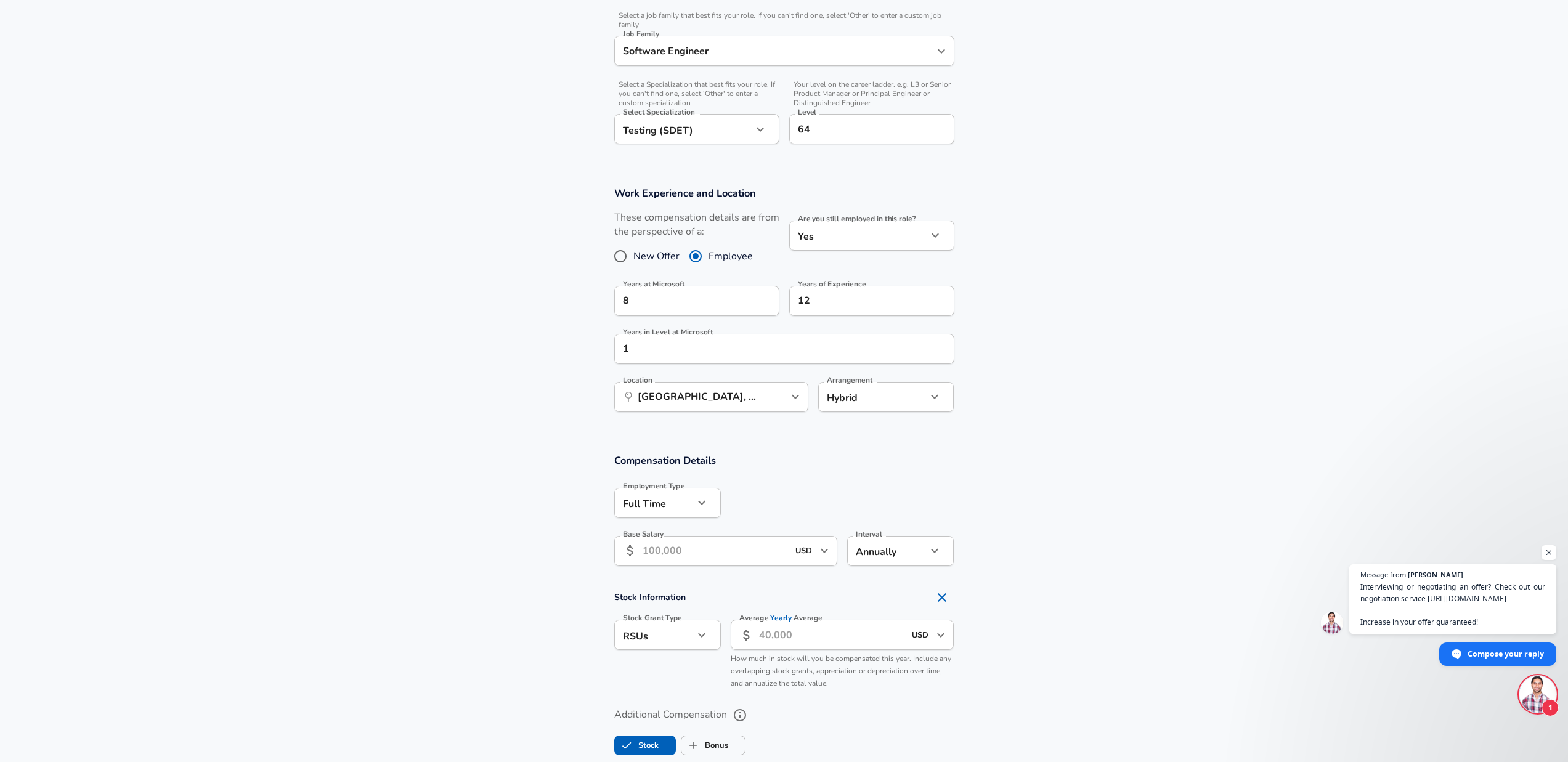
click at [719, 546] on input "Base Salary" at bounding box center [716, 550] width 146 height 30
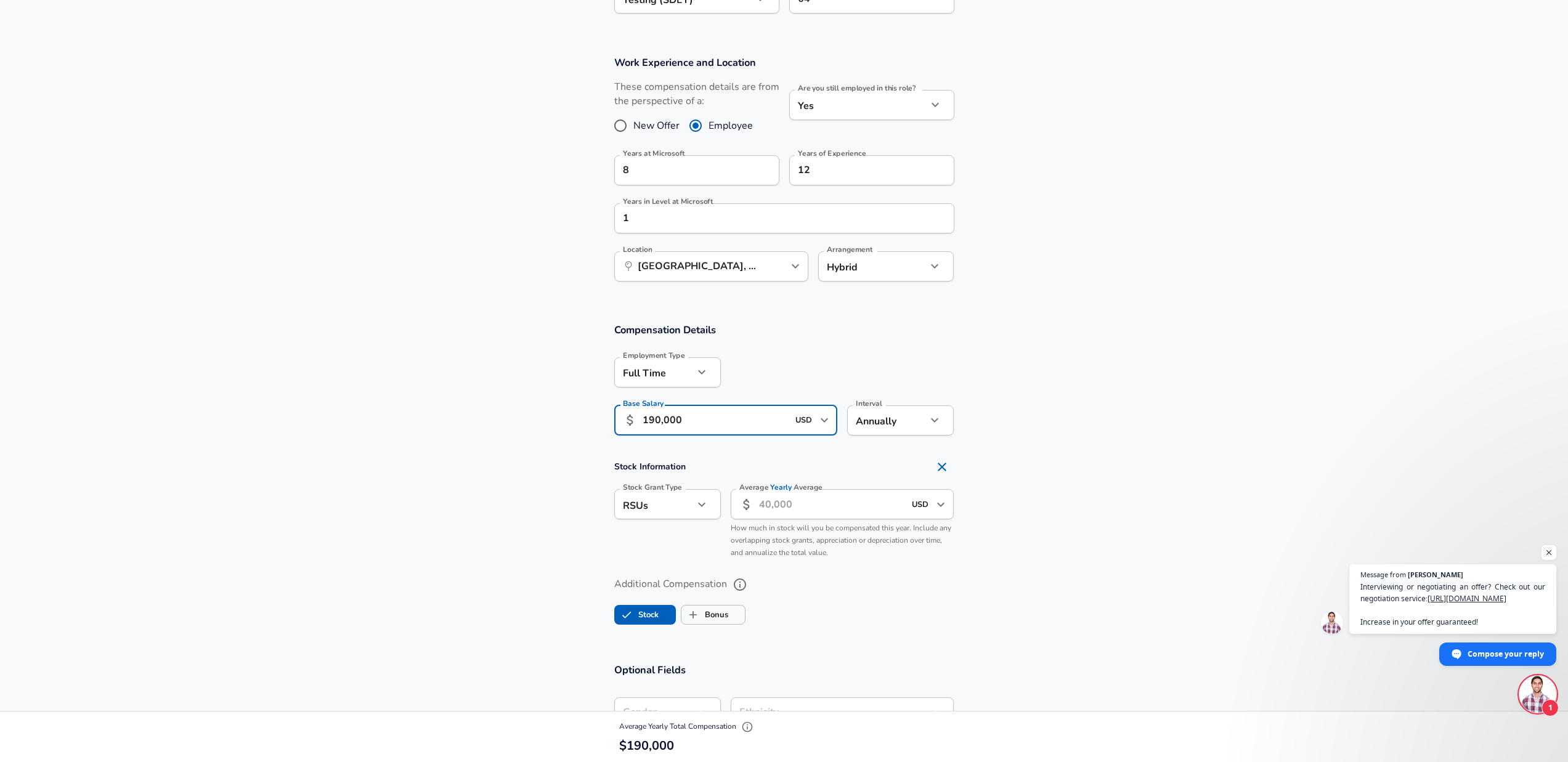
scroll to position [567, 0]
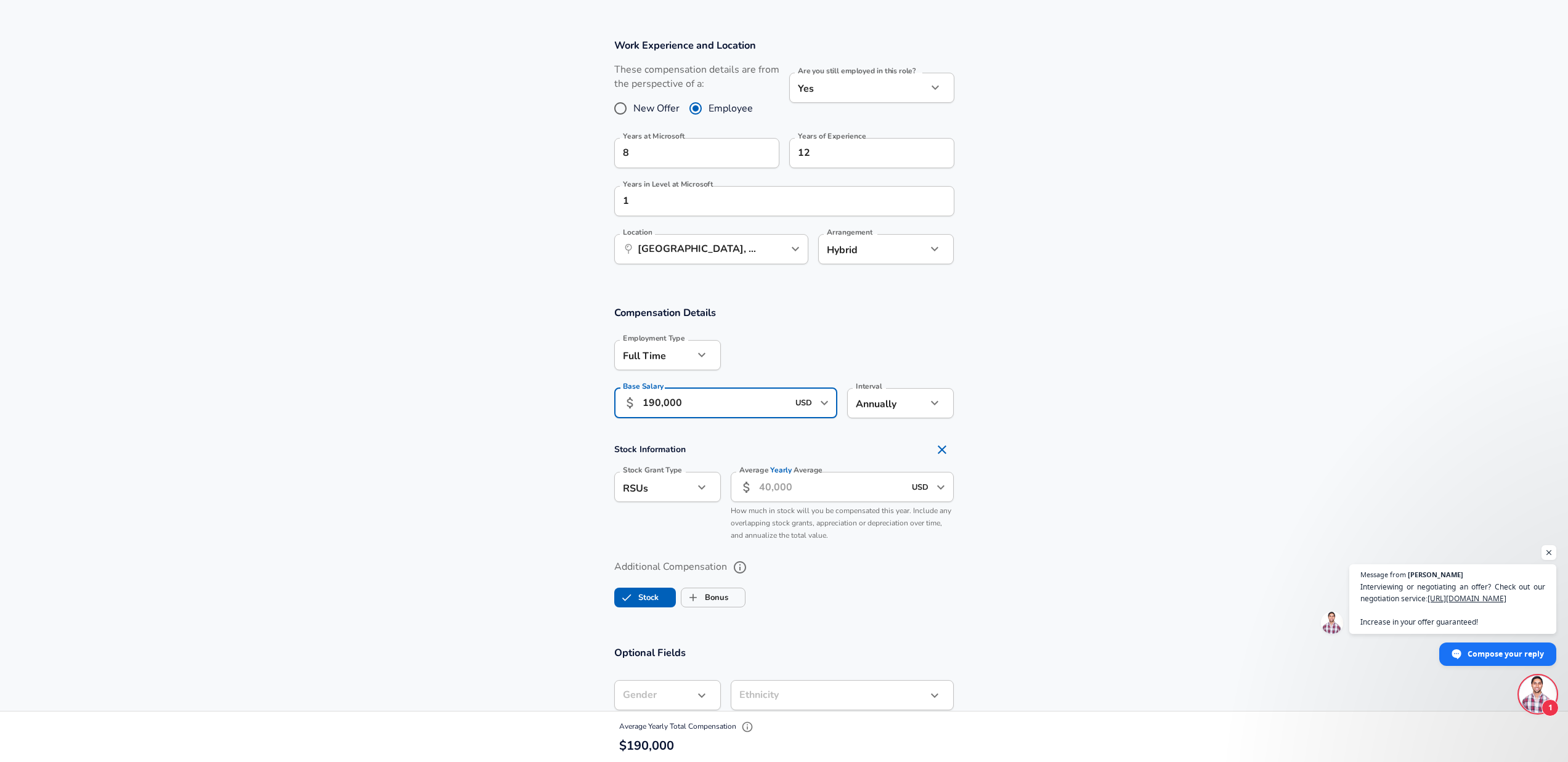
type input "190,000"
click at [939, 457] on button "Remove Section" at bounding box center [941, 449] width 24 height 24
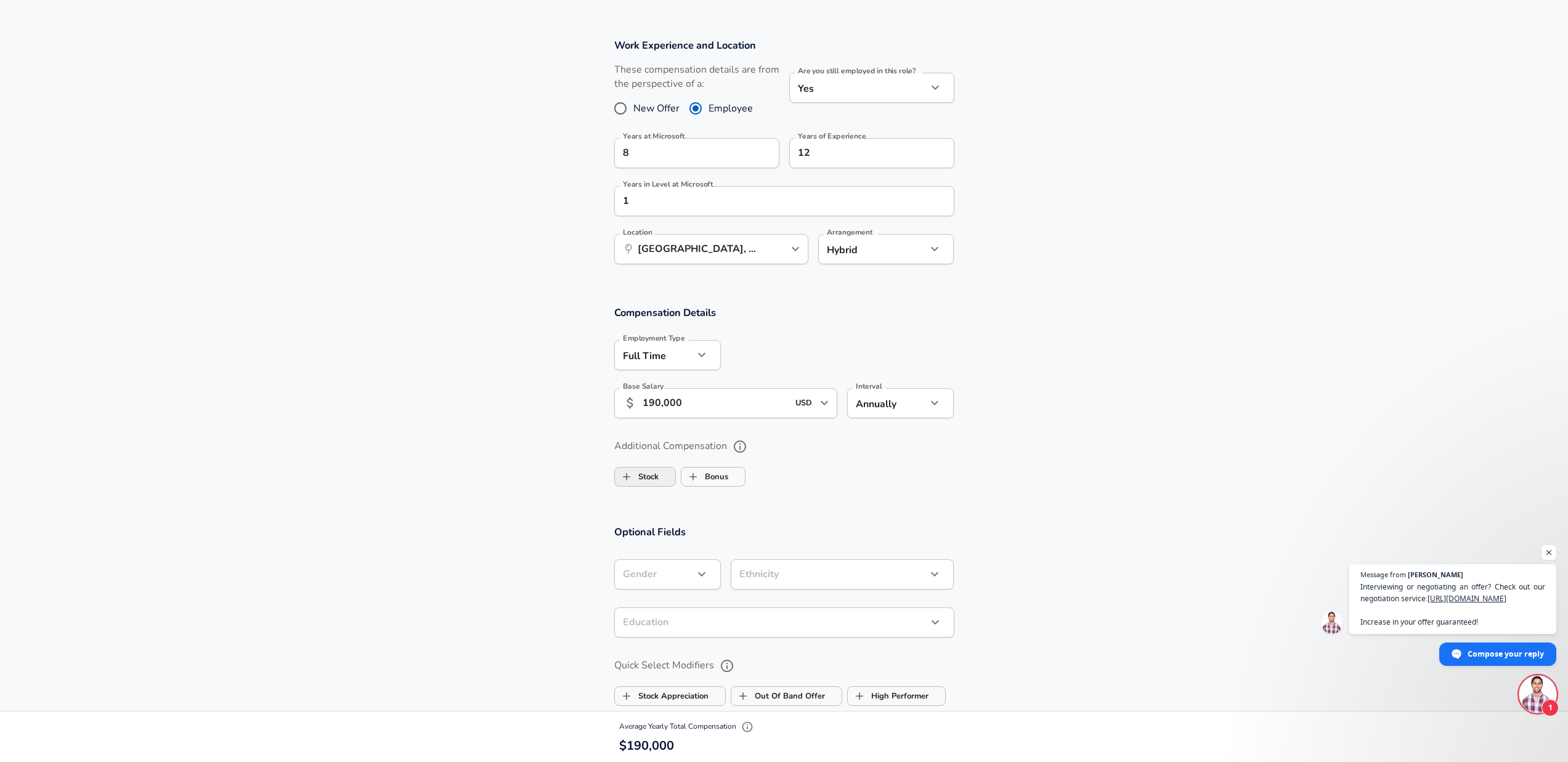
click at [656, 479] on label "Stock" at bounding box center [637, 477] width 44 height 23
checkbox input "true"
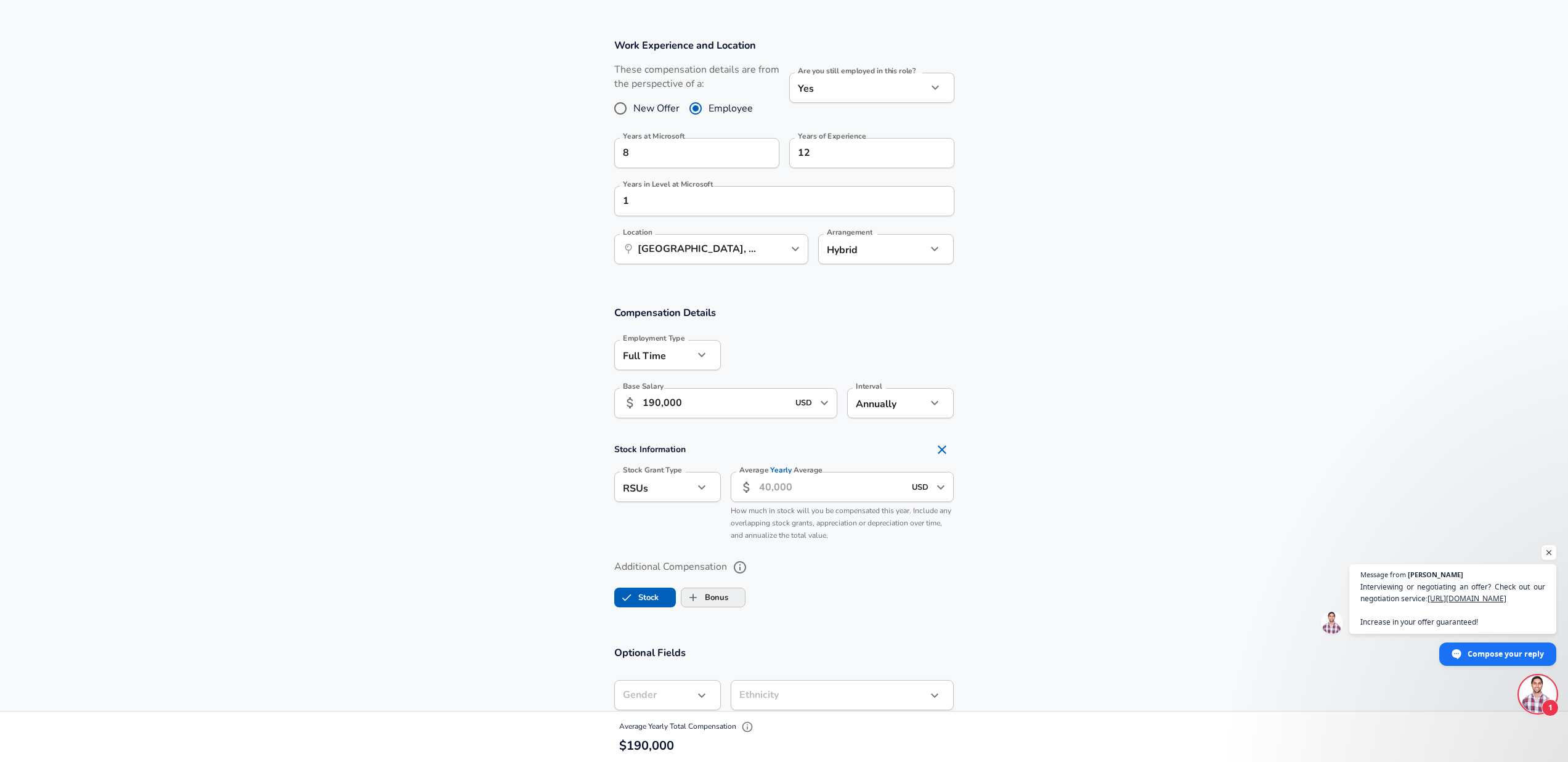
click at [699, 593] on input "Bonus" at bounding box center [693, 598] width 23 height 23
checkbox input "true"
click at [696, 604] on input "Average Yearly Bonus" at bounding box center [774, 608] width 262 height 30
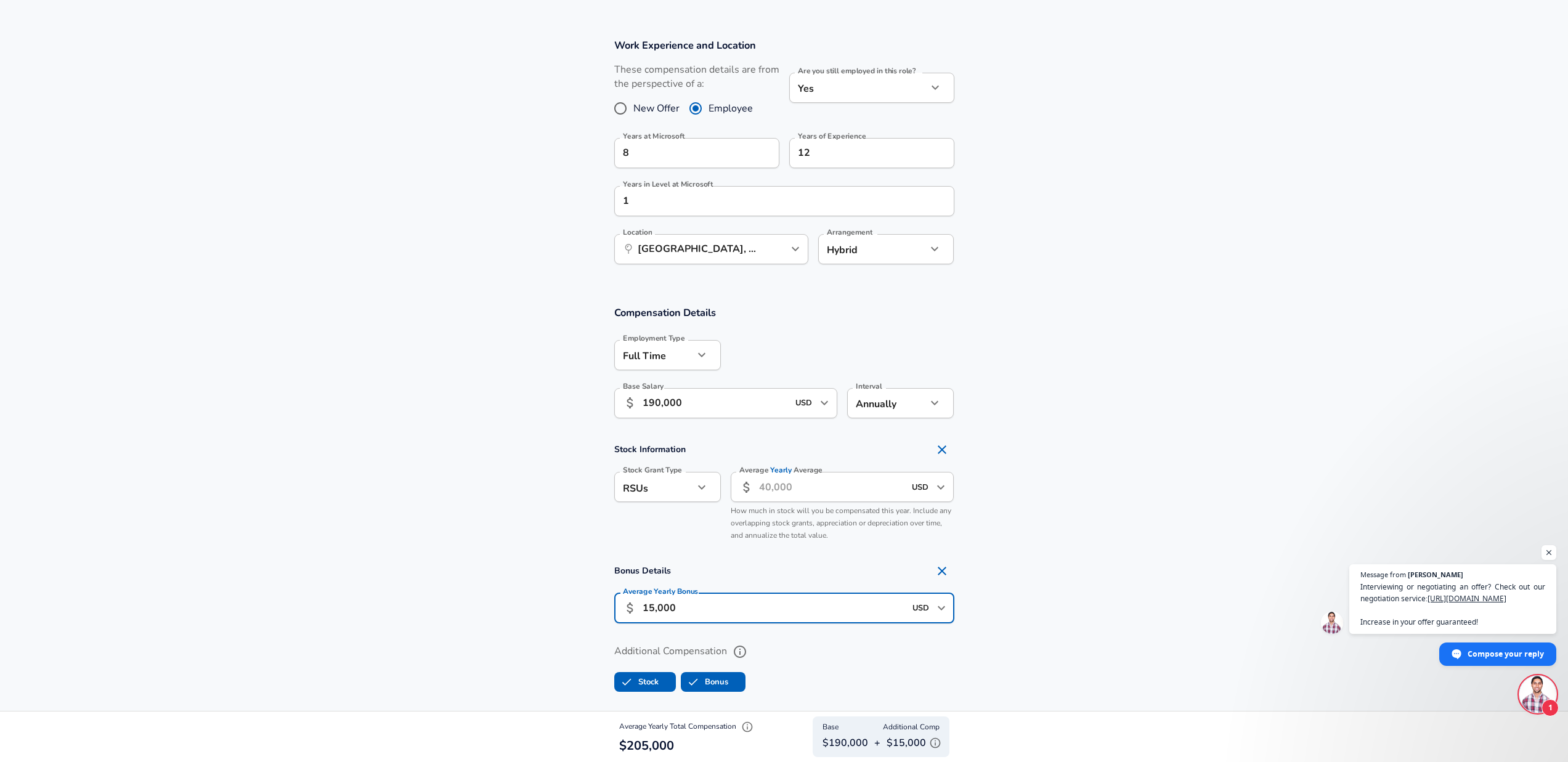
type input "15,000"
click at [777, 500] on input "Average Yearly Average" at bounding box center [832, 486] width 146 height 30
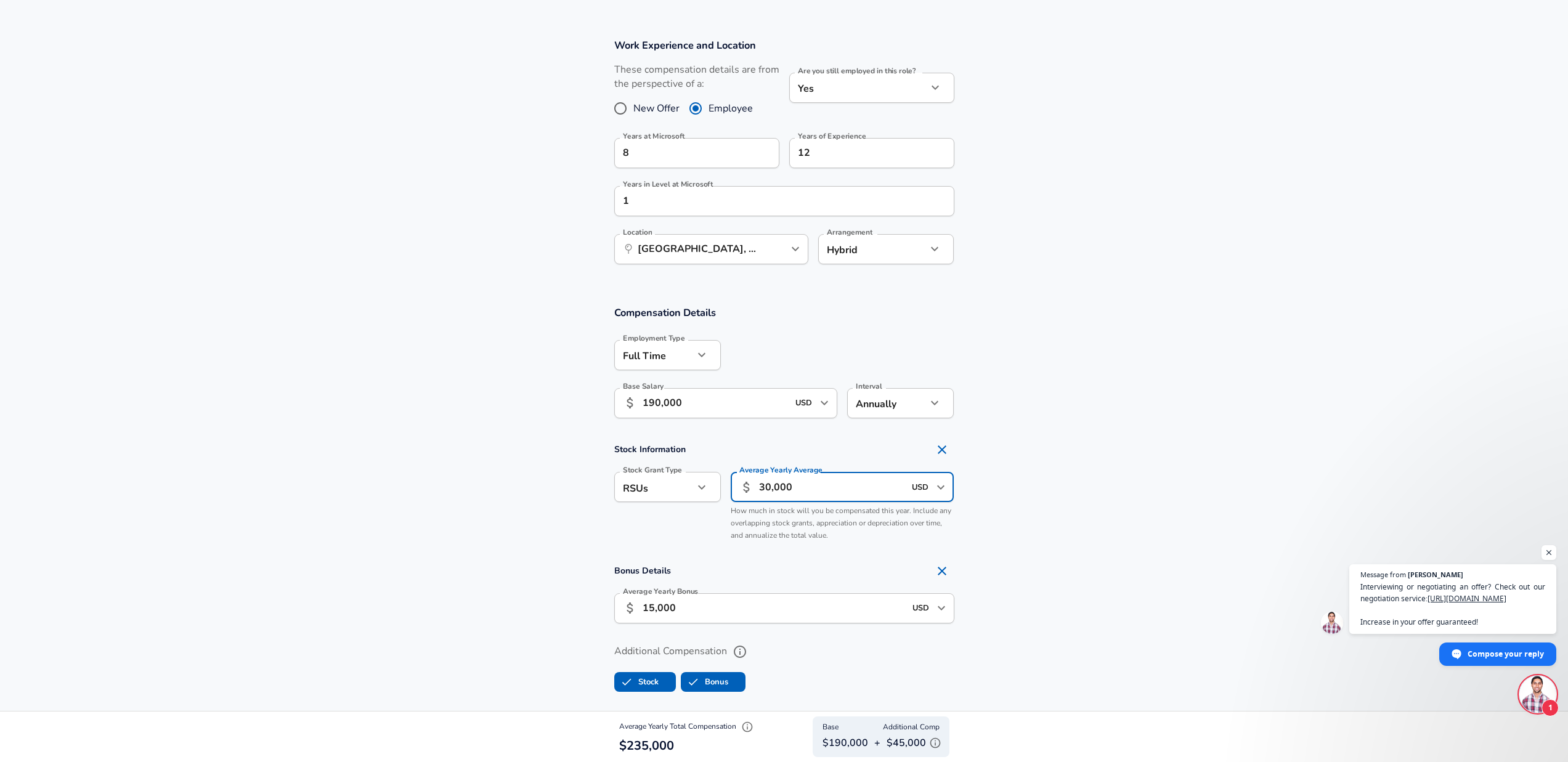
type input "30,000"
click at [1050, 535] on section "Stock Information Stock Grant Type RSUs stock Stock Grant Type Average Yearly A…" at bounding box center [784, 492] width 1568 height 110
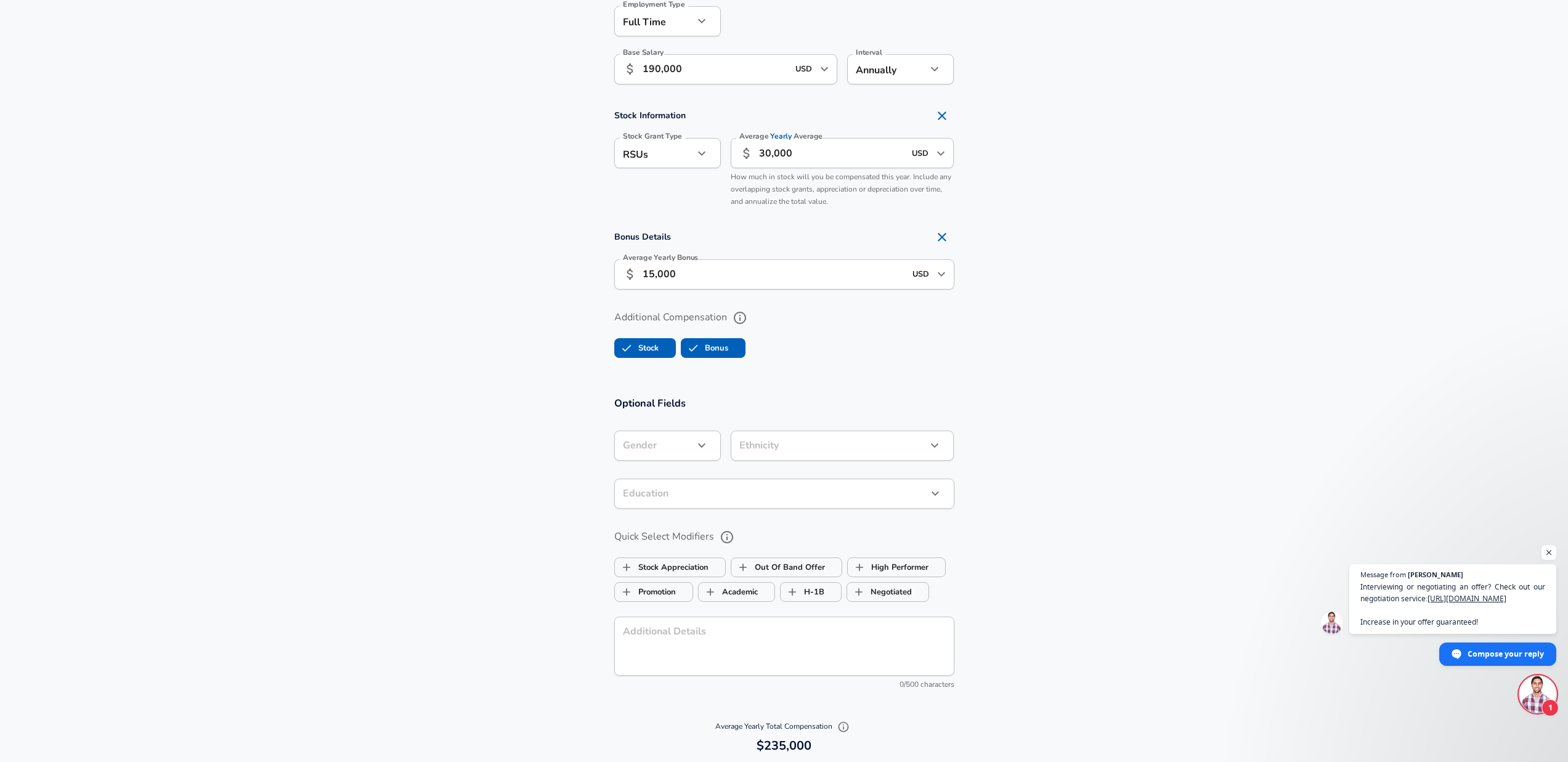
scroll to position [912, 0]
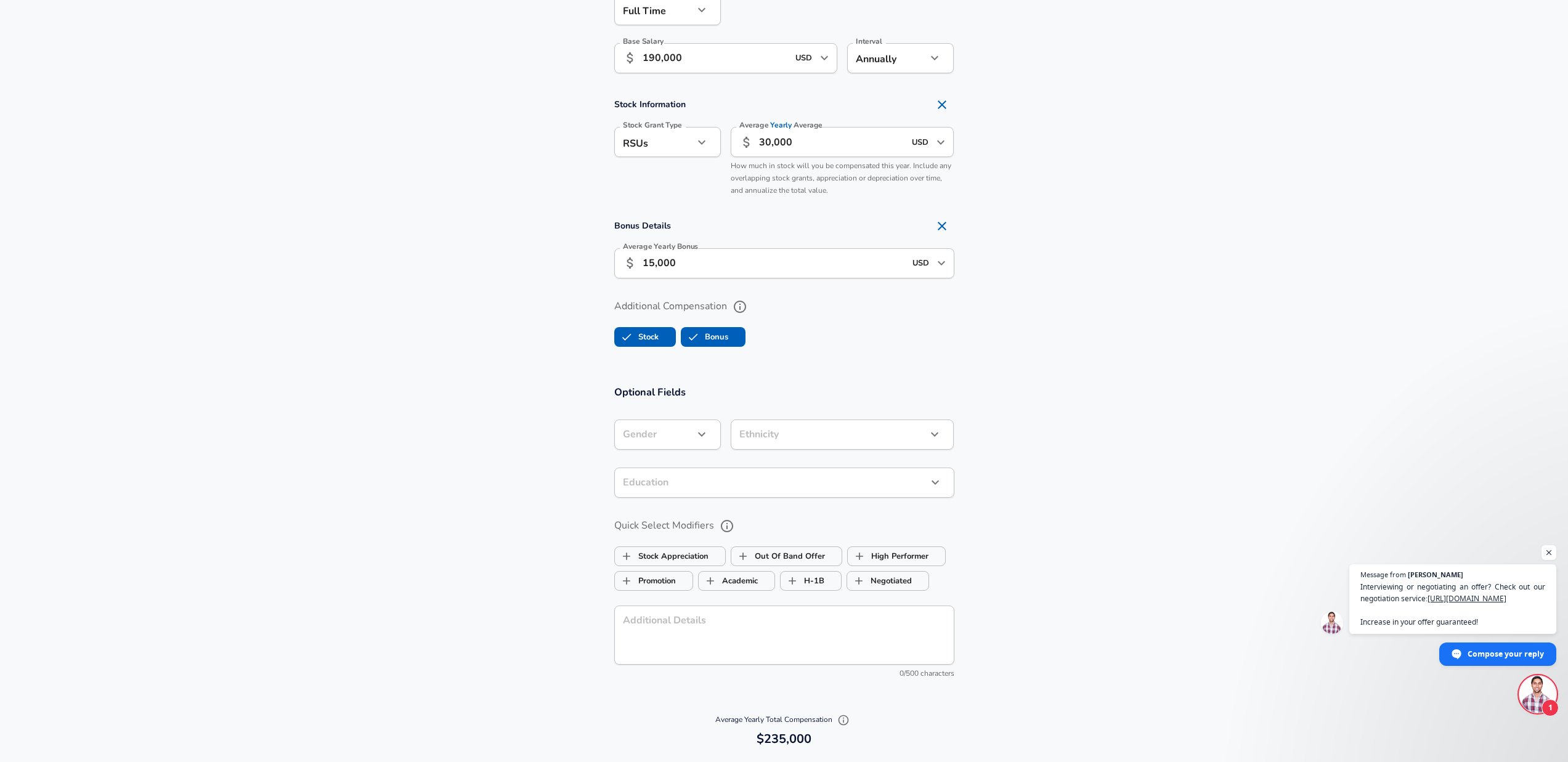
click at [707, 443] on div "​ Gender" at bounding box center [667, 434] width 106 height 30
click at [707, 438] on icon "button" at bounding box center [701, 434] width 14 height 14
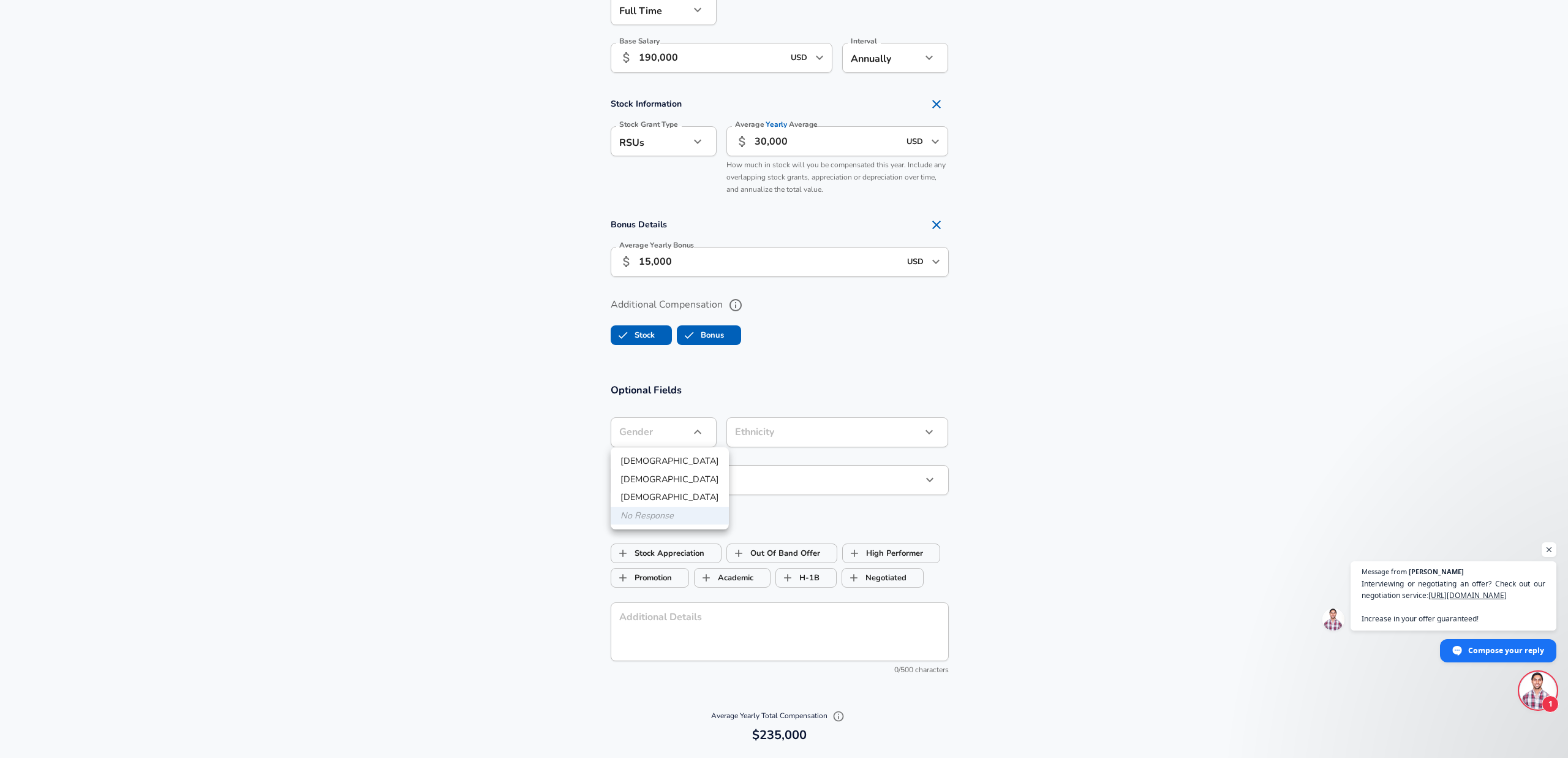
click at [697, 453] on li "[DEMOGRAPHIC_DATA]" at bounding box center [670, 461] width 118 height 18
type input "[DEMOGRAPHIC_DATA]"
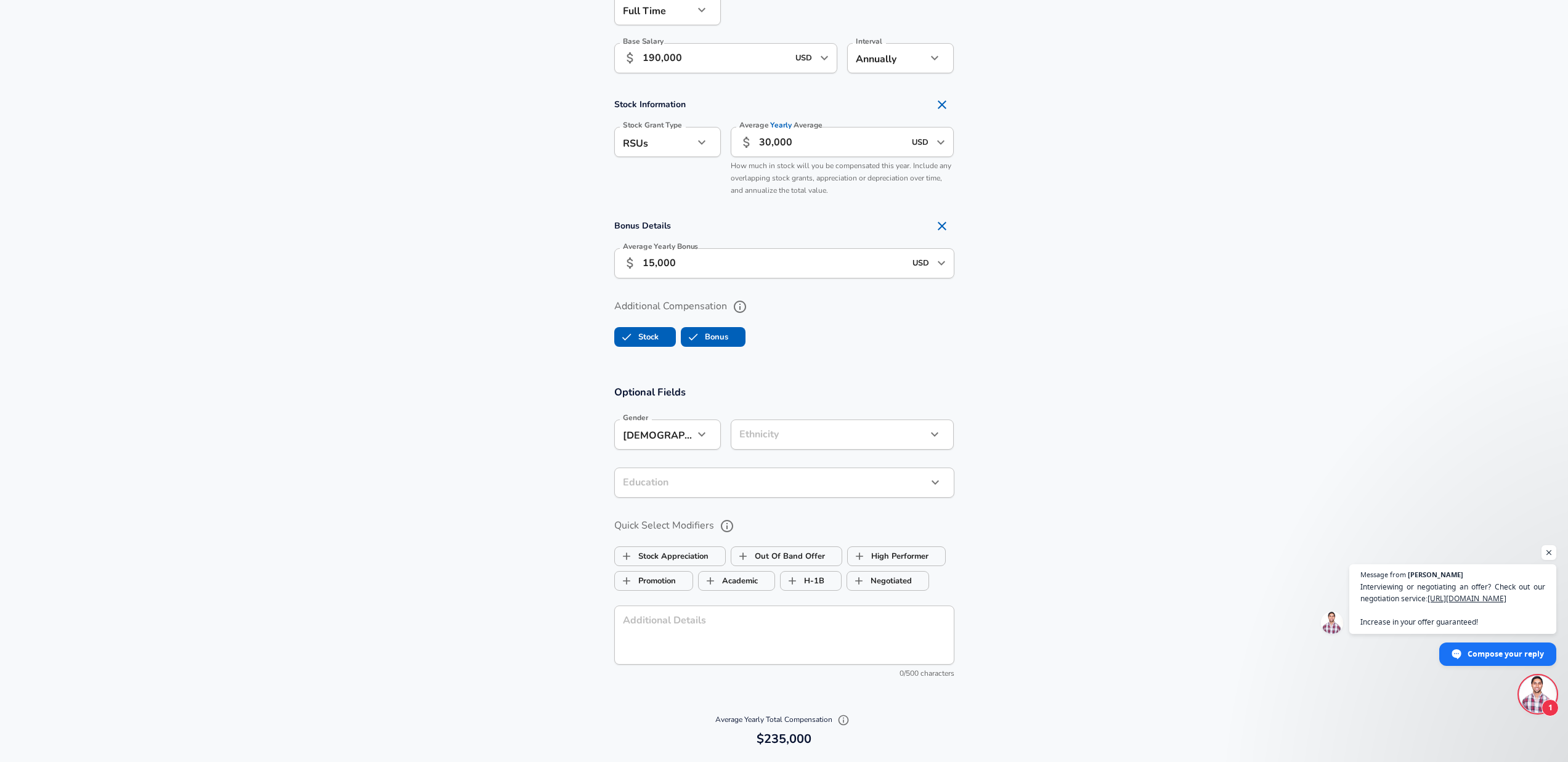
click at [1080, 471] on section "Optional Fields Gender [DEMOGRAPHIC_DATA] [DEMOGRAPHIC_DATA] Gender Ethnicity ​…" at bounding box center [784, 538] width 1568 height 334
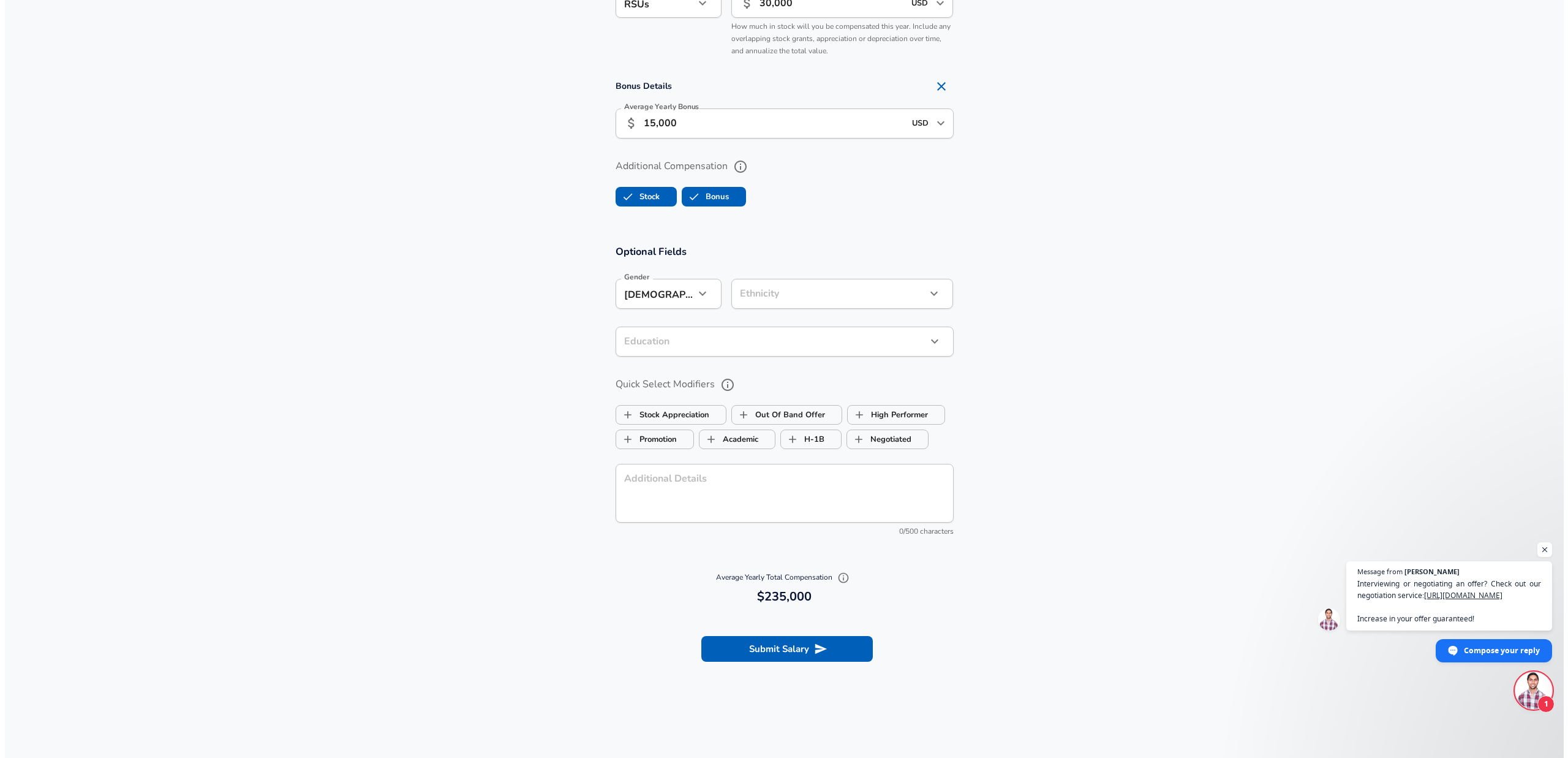
scroll to position [1054, 0]
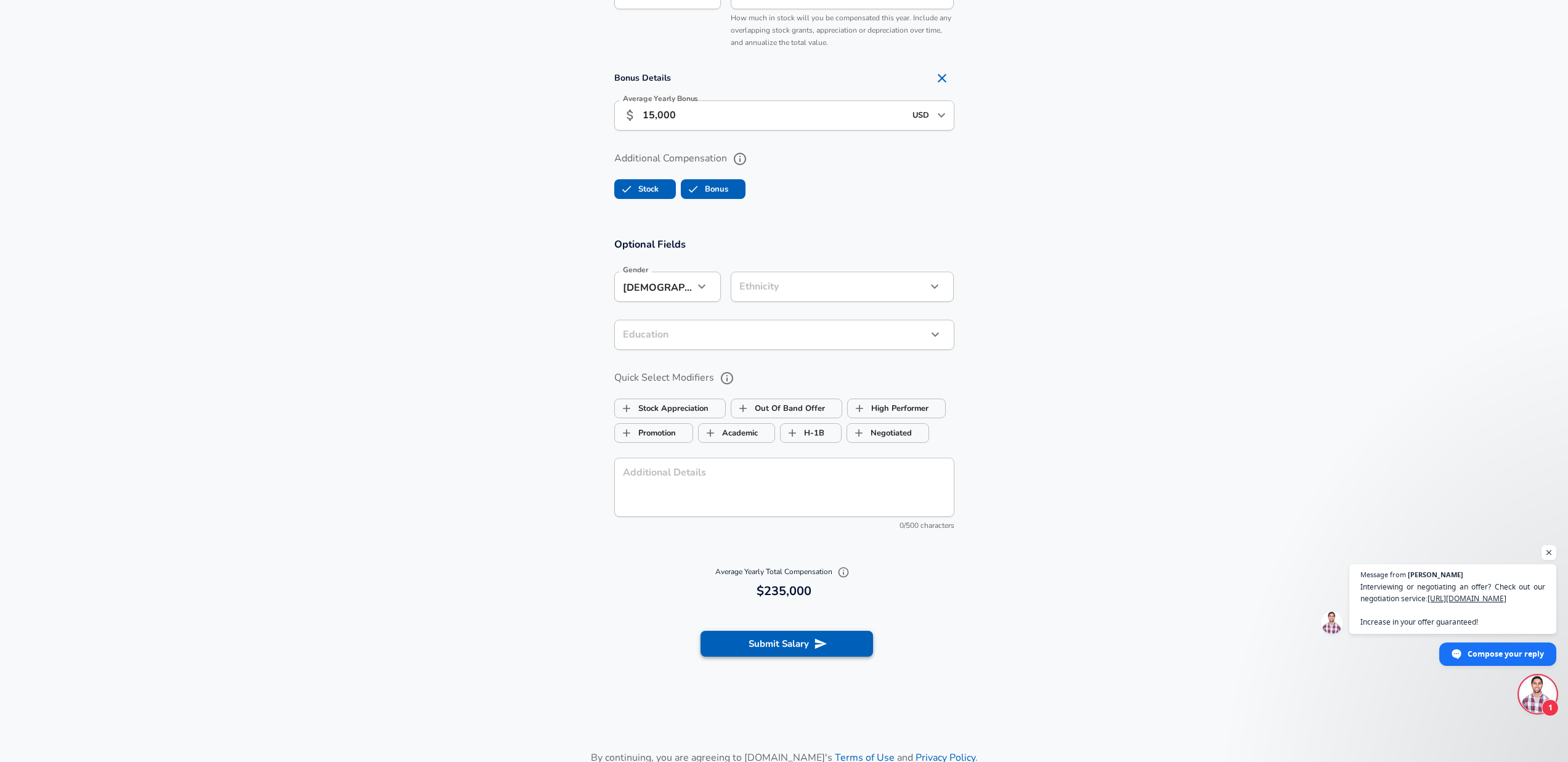
click at [792, 637] on button "Submit Salary" at bounding box center [786, 644] width 172 height 26
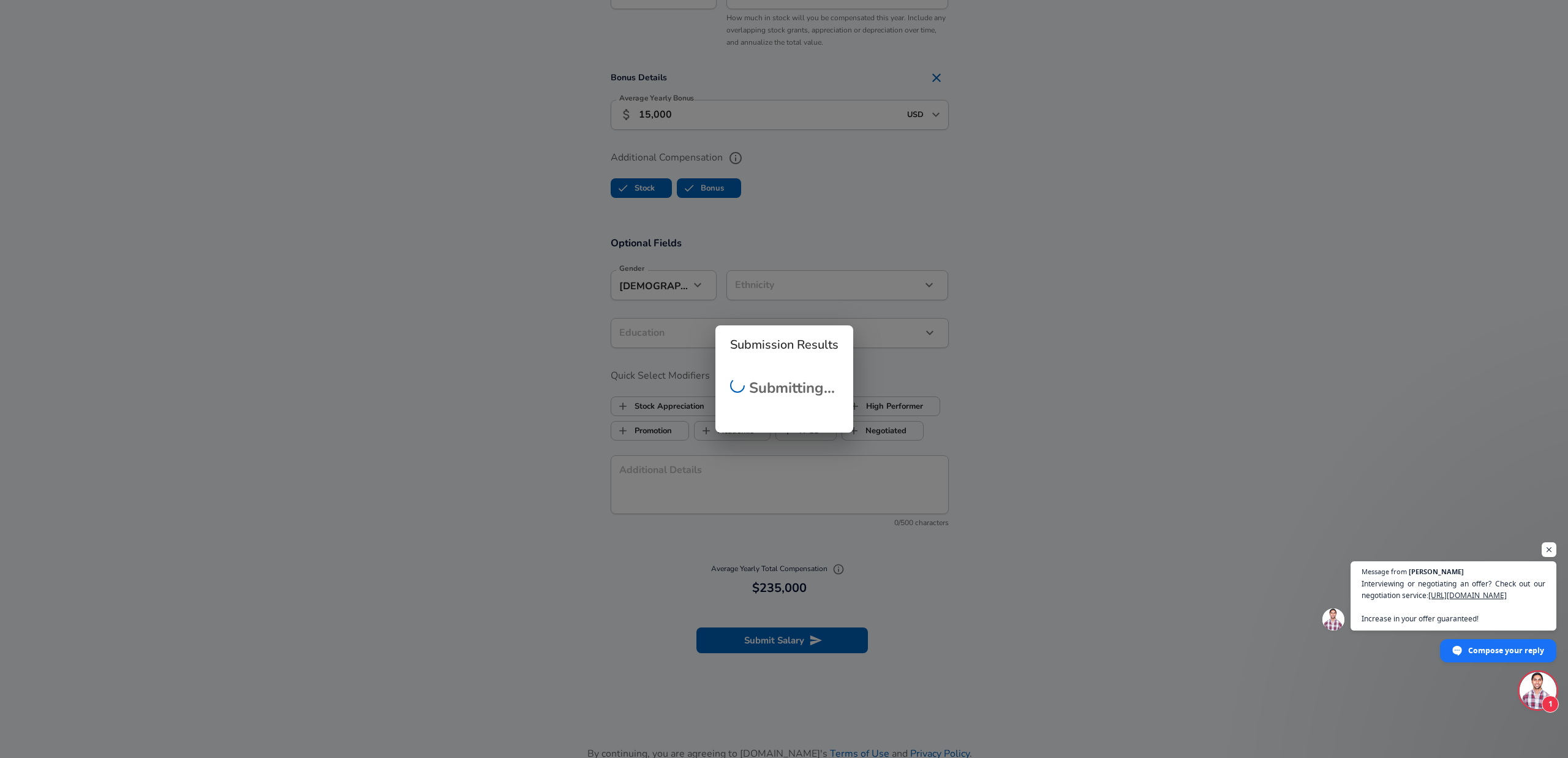
checkbox input "false"
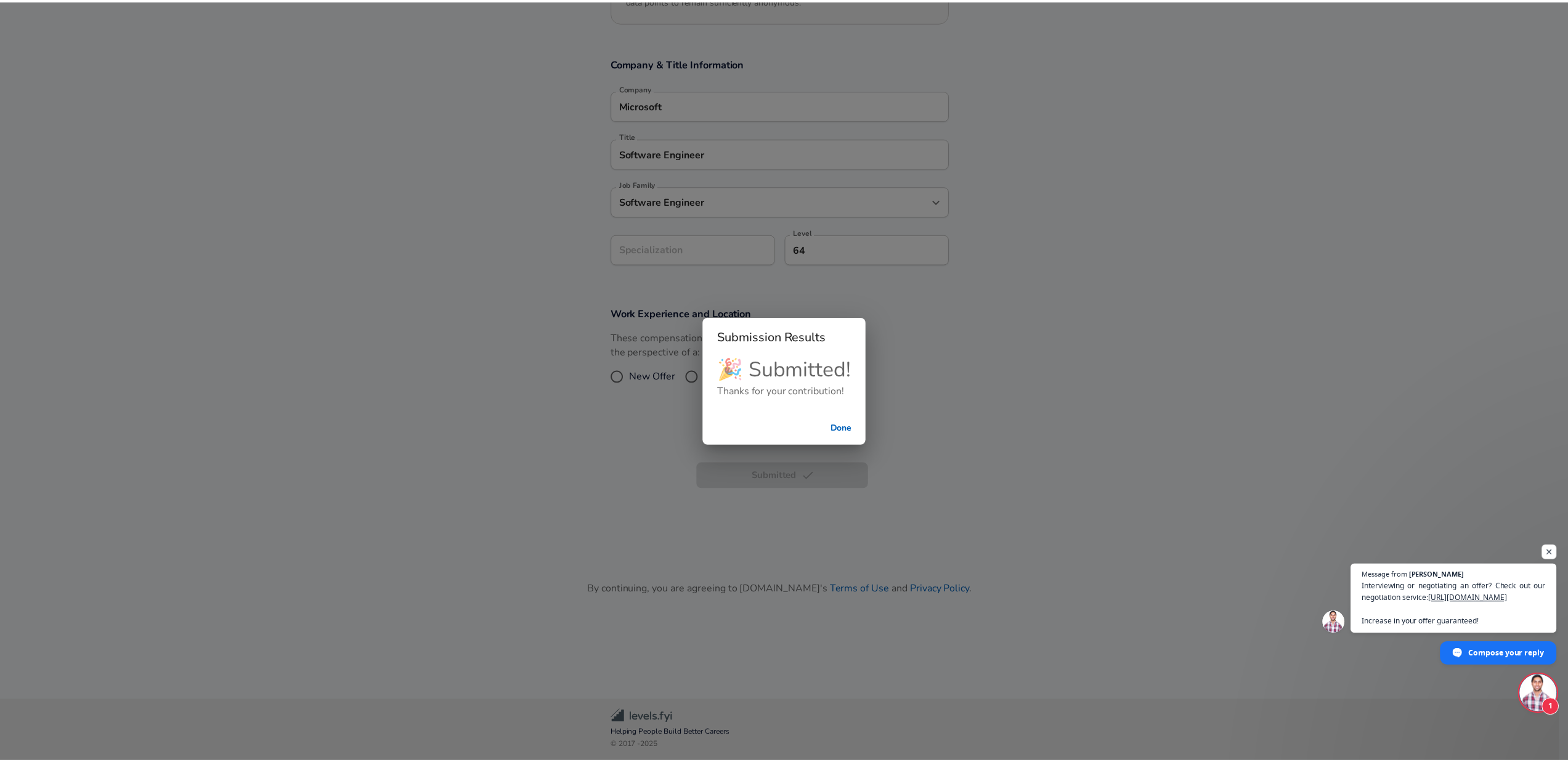
scroll to position [221, 0]
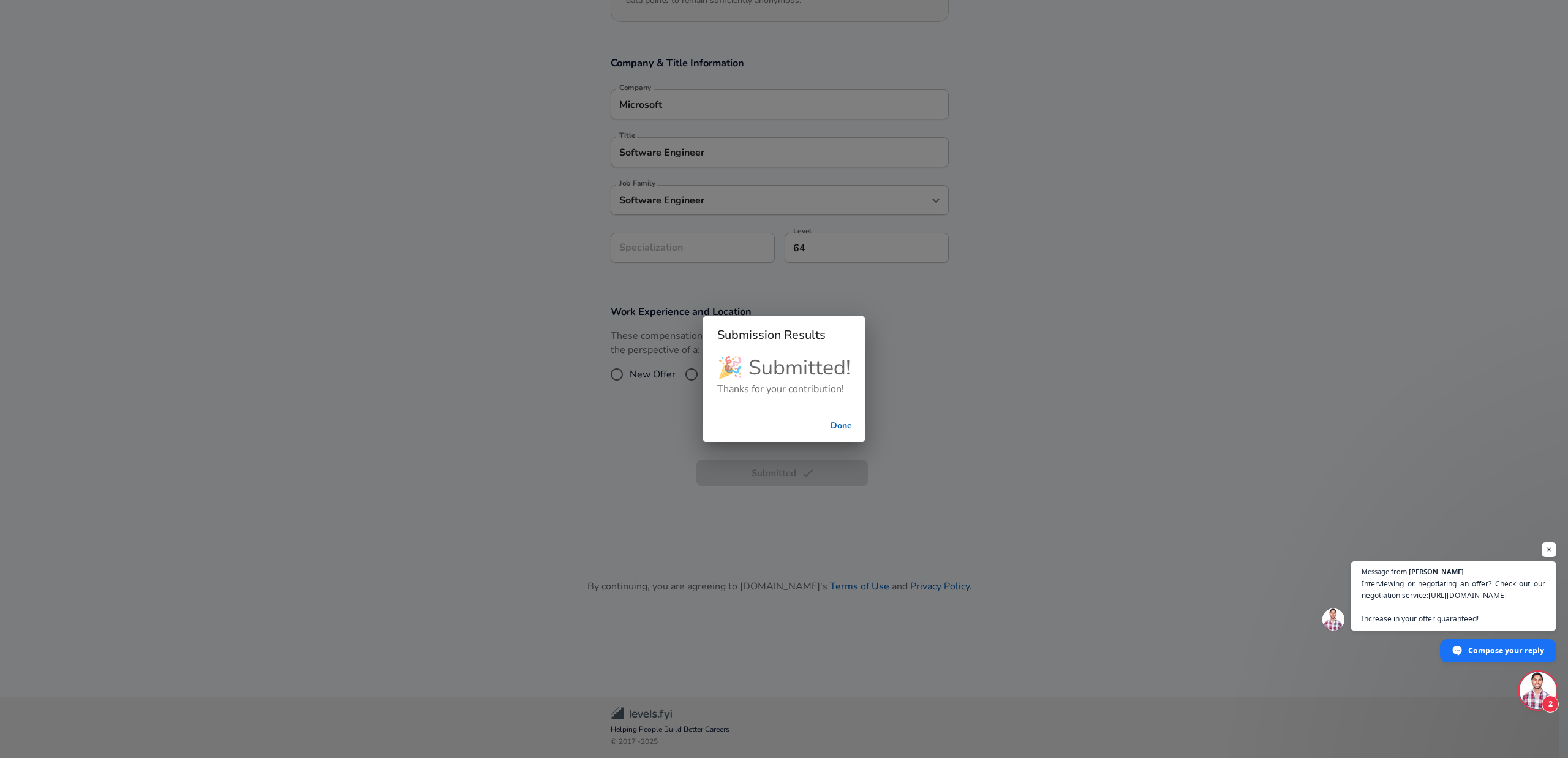
click at [842, 426] on button "Done" at bounding box center [841, 426] width 39 height 22
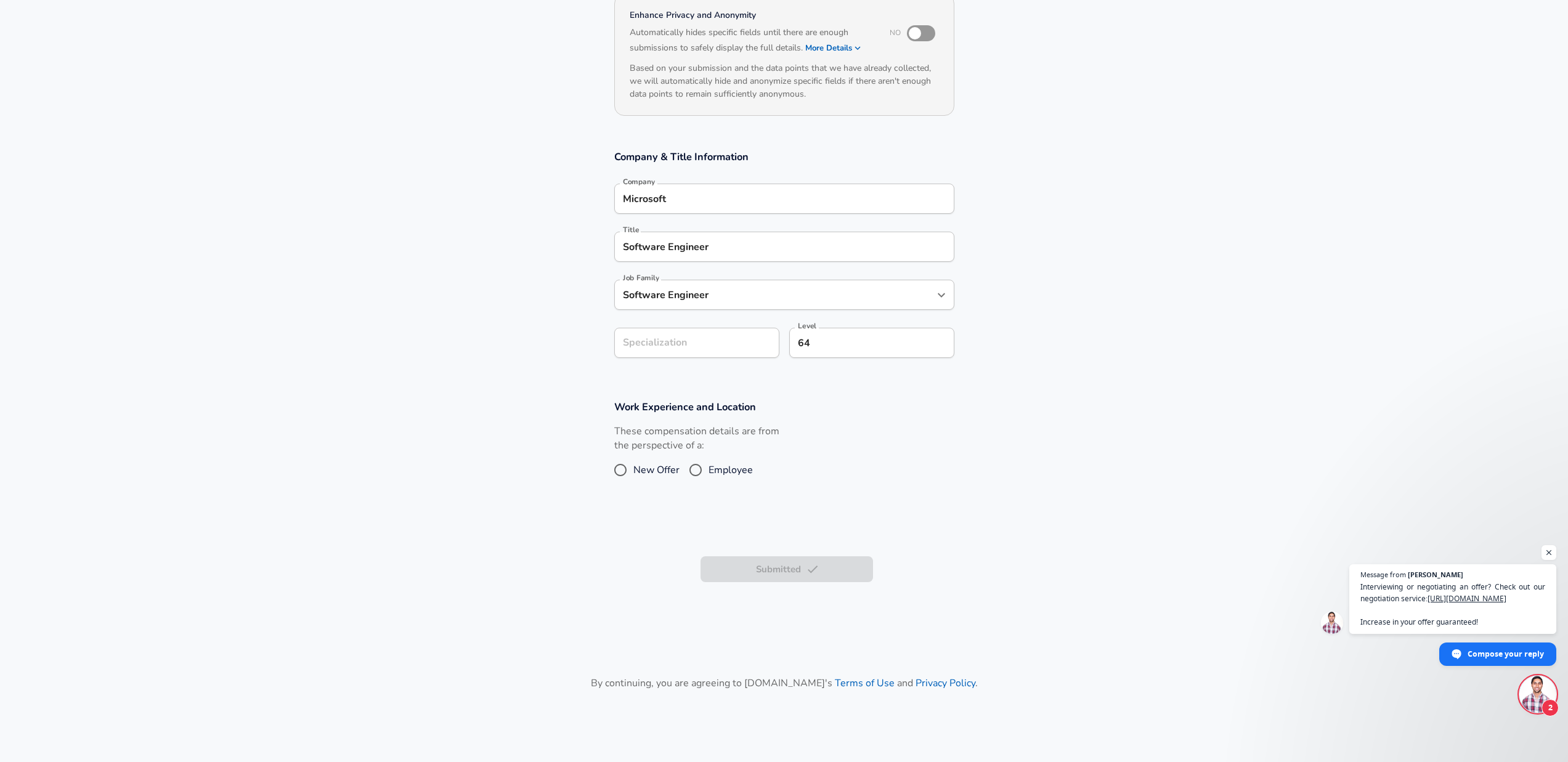
scroll to position [0, 0]
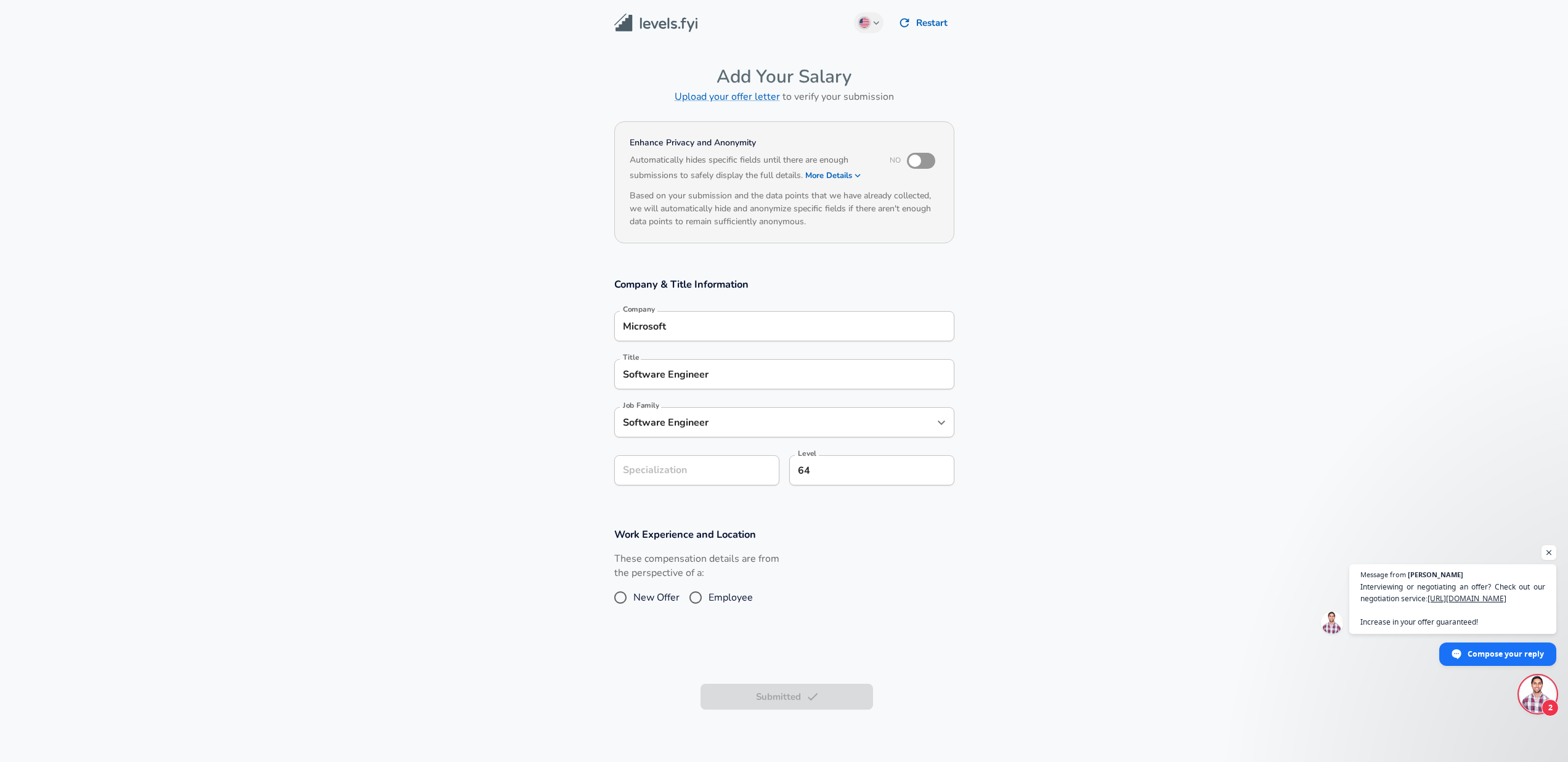
click at [663, 28] on img at bounding box center [656, 23] width 83 height 19
